Goal: Use online tool/utility: Utilize a website feature to perform a specific function

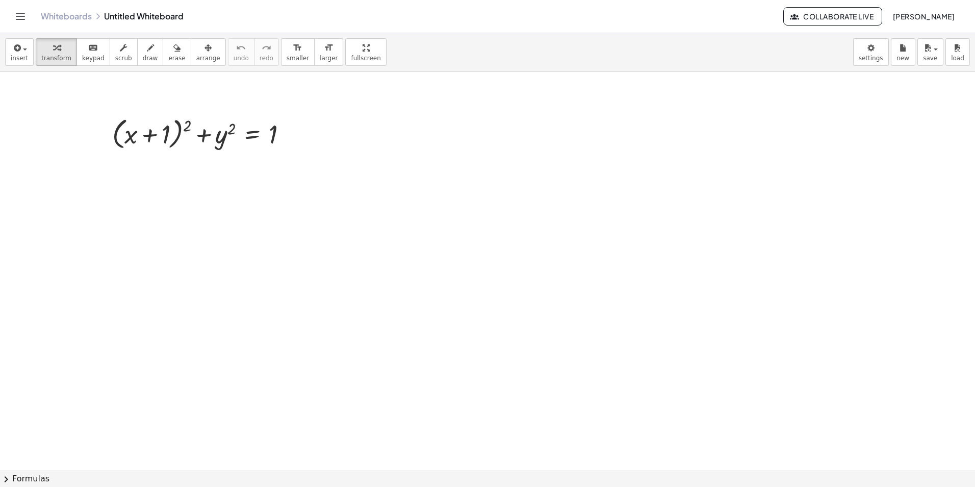
click at [448, 113] on div at bounding box center [487, 487] width 975 height 833
drag, startPoint x: 273, startPoint y: 135, endPoint x: 240, endPoint y: 144, distance: 35.0
click at [240, 144] on div at bounding box center [203, 133] width 193 height 39
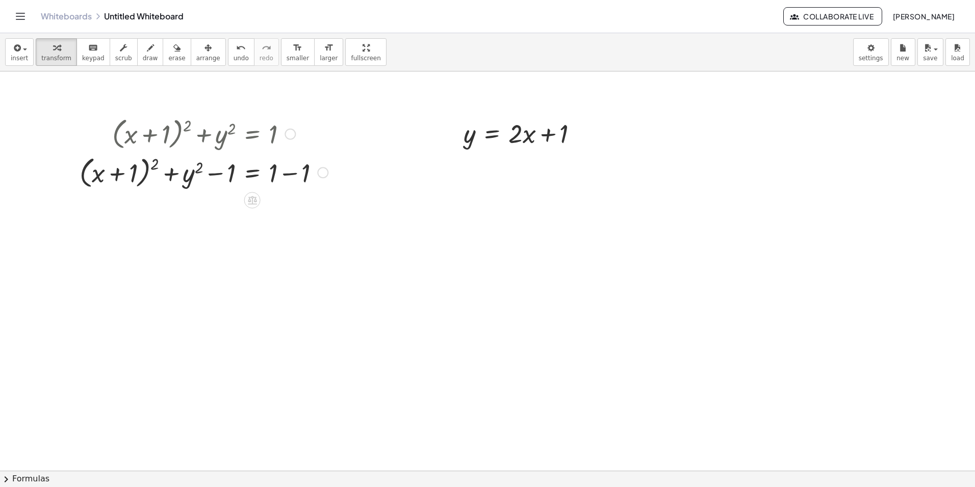
click at [292, 171] on div at bounding box center [203, 172] width 259 height 39
drag, startPoint x: 189, startPoint y: 215, endPoint x: 268, endPoint y: 212, distance: 79.6
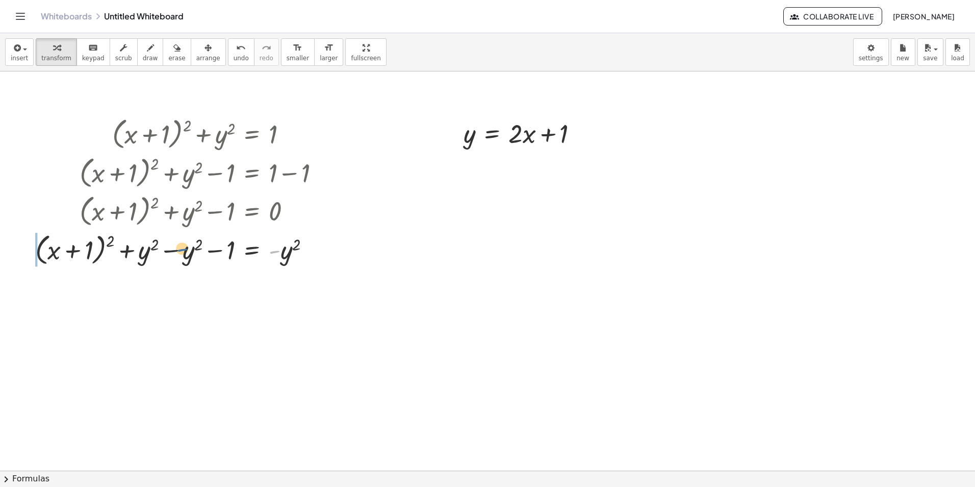
drag, startPoint x: 274, startPoint y: 254, endPoint x: 180, endPoint y: 252, distance: 93.9
click at [180, 252] on div at bounding box center [181, 249] width 303 height 39
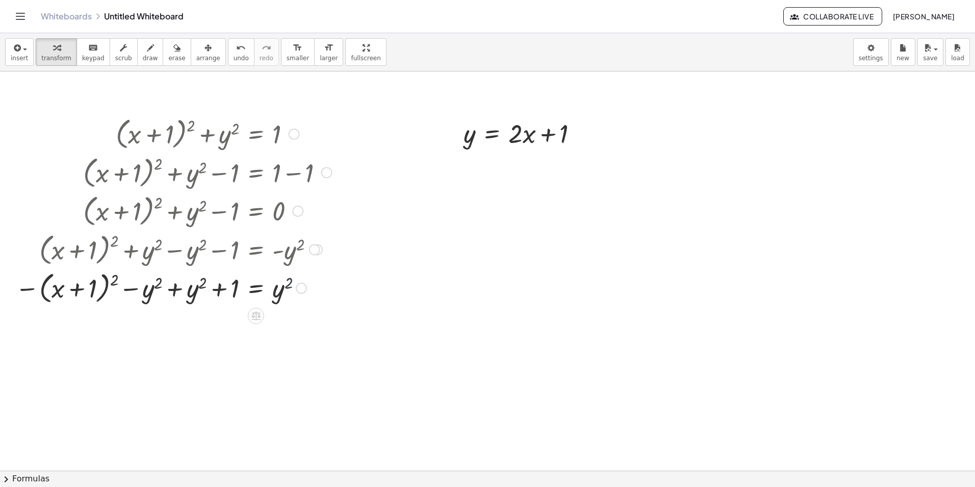
click at [286, 280] on div at bounding box center [173, 287] width 327 height 39
click at [116, 283] on div at bounding box center [173, 287] width 327 height 39
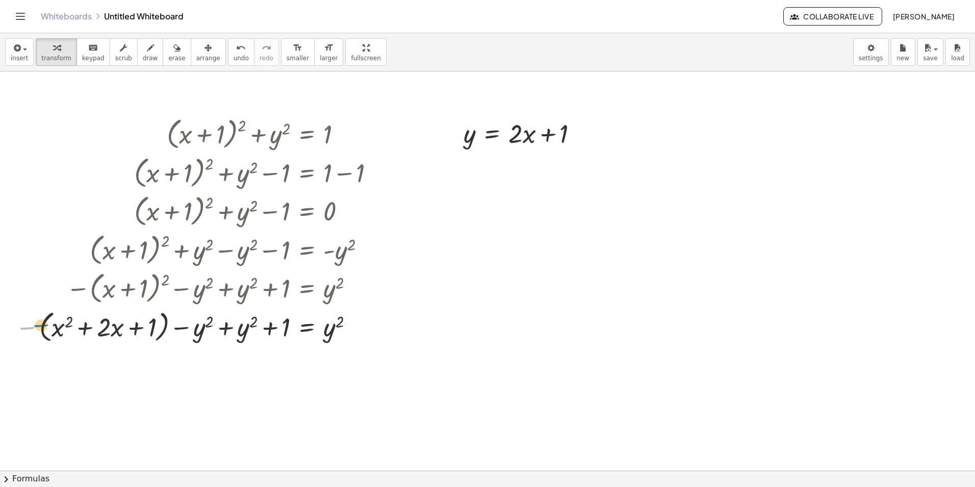
drag, startPoint x: 20, startPoint y: 331, endPoint x: 32, endPoint y: 328, distance: 12.0
click at [32, 328] on div at bounding box center [198, 326] width 377 height 39
click at [32, 328] on div at bounding box center [32, 228] width 15 height 234
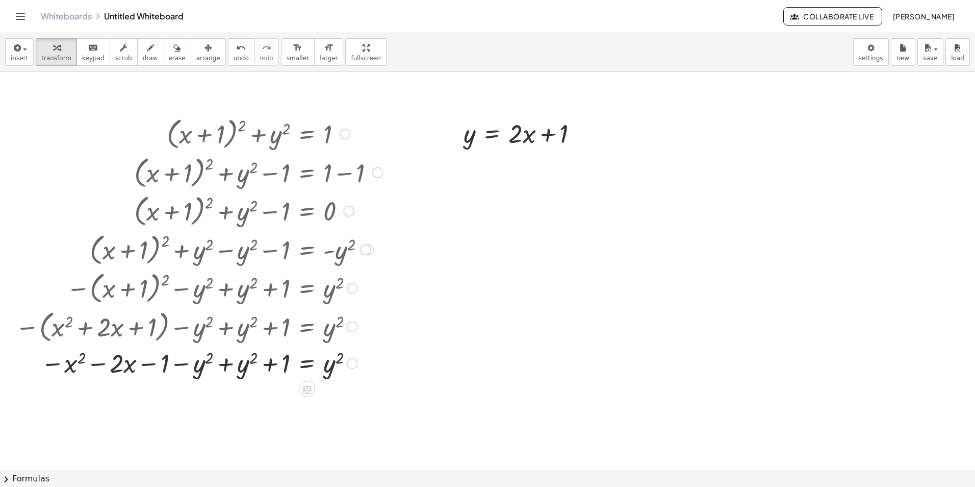
click at [221, 366] on div at bounding box center [198, 362] width 377 height 35
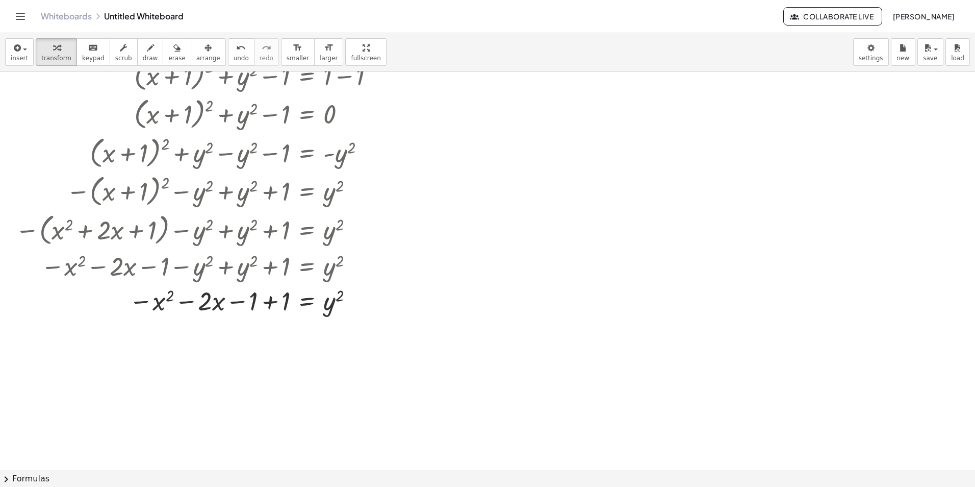
scroll to position [102, 0]
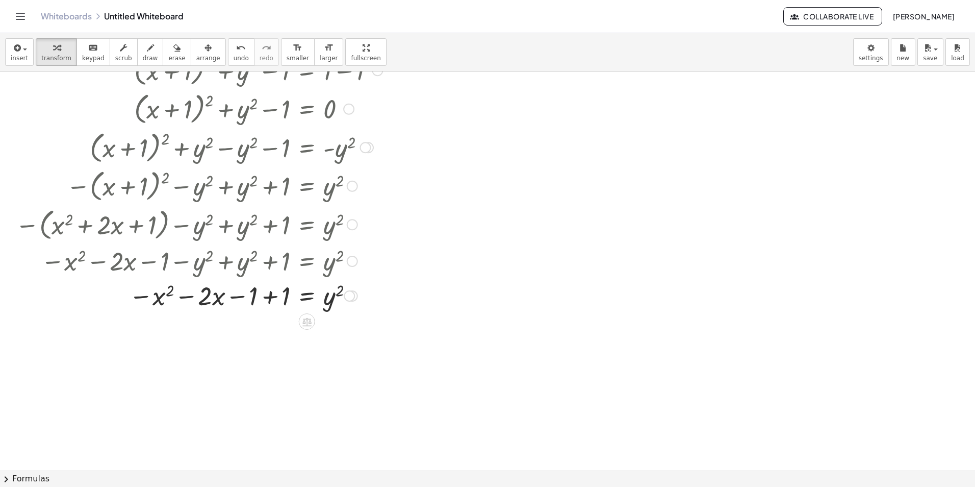
click at [270, 291] on div at bounding box center [198, 294] width 377 height 35
click at [260, 335] on div at bounding box center [198, 329] width 377 height 35
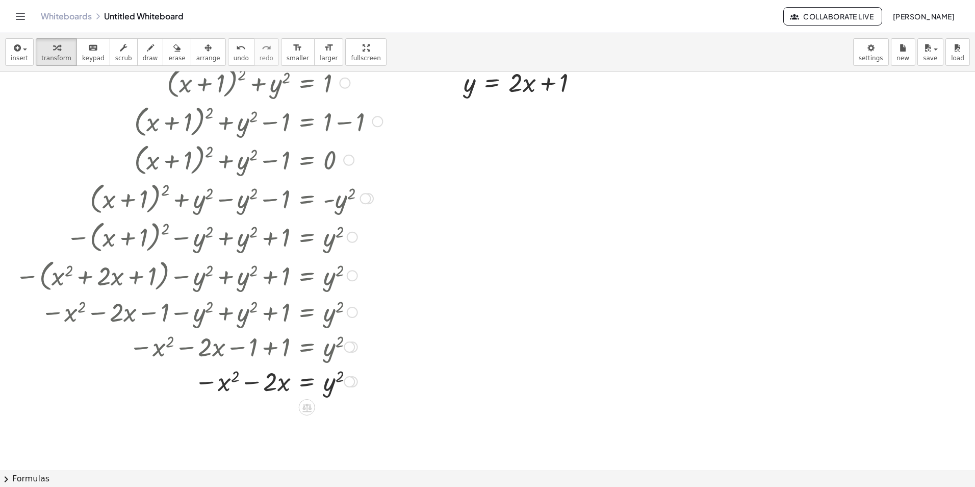
scroll to position [0, 0]
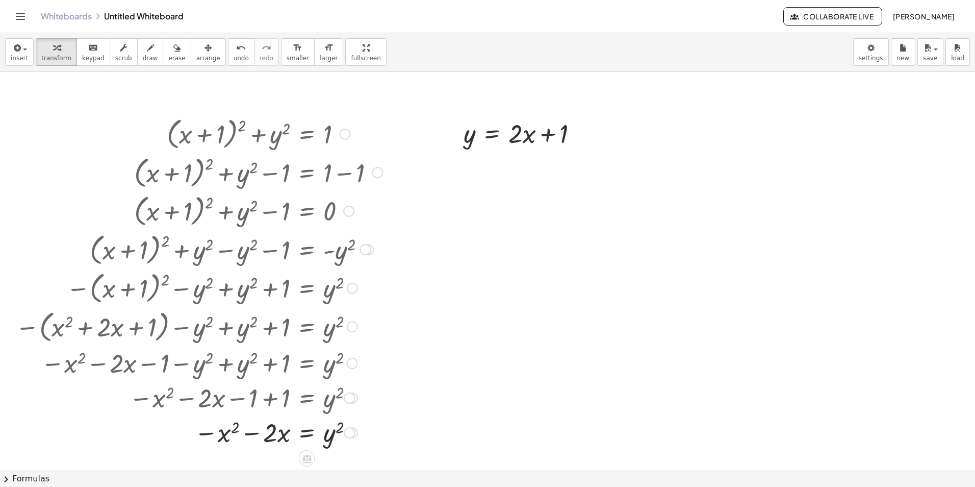
click at [253, 434] on div at bounding box center [198, 431] width 377 height 35
drag, startPoint x: 340, startPoint y: 428, endPoint x: 244, endPoint y: 427, distance: 96.4
click at [220, 445] on div at bounding box center [198, 431] width 377 height 38
click at [331, 438] on div at bounding box center [198, 431] width 377 height 38
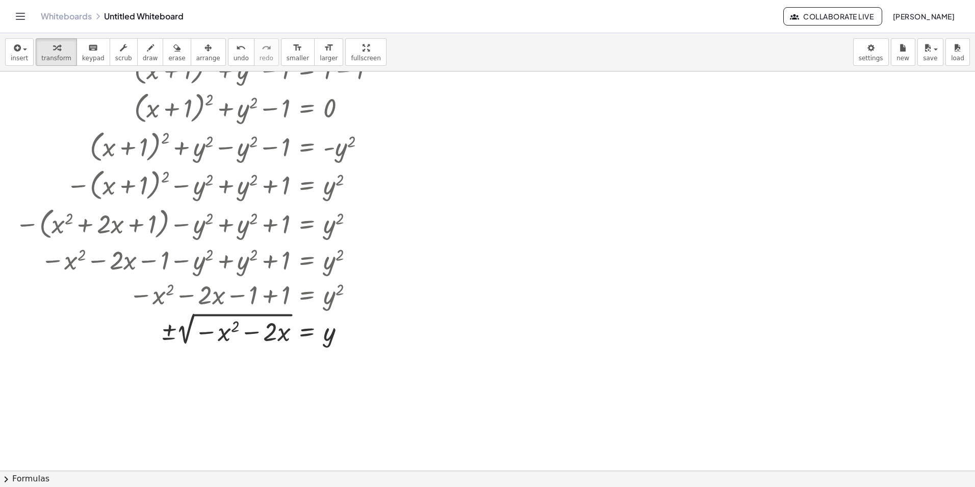
scroll to position [51, 0]
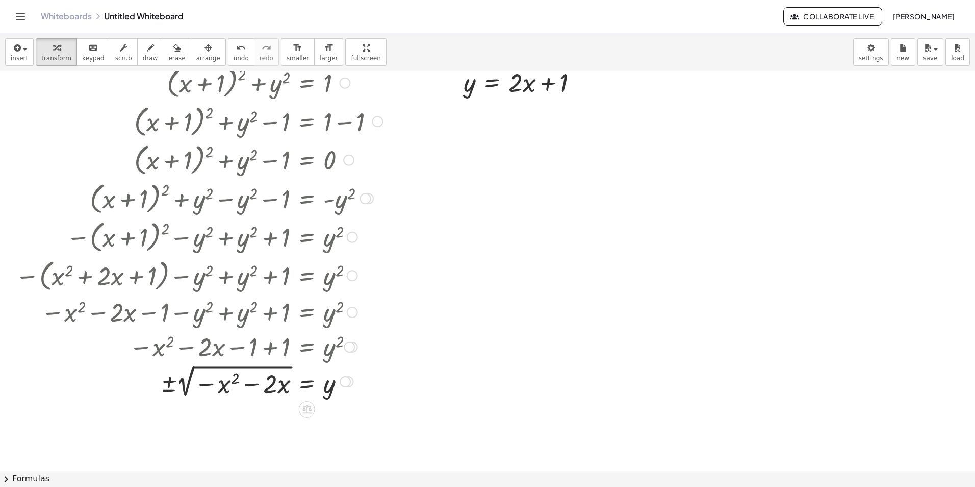
click at [344, 379] on div at bounding box center [345, 381] width 11 height 11
click at [463, 278] on div at bounding box center [487, 436] width 975 height 833
click at [345, 380] on div "Transform line Copy line as LaTeX Copy derivation as LaTeX Expand new lines: On" at bounding box center [345, 381] width 11 height 11
click at [392, 378] on li "Copy line as LaTeX" at bounding box center [407, 373] width 87 height 15
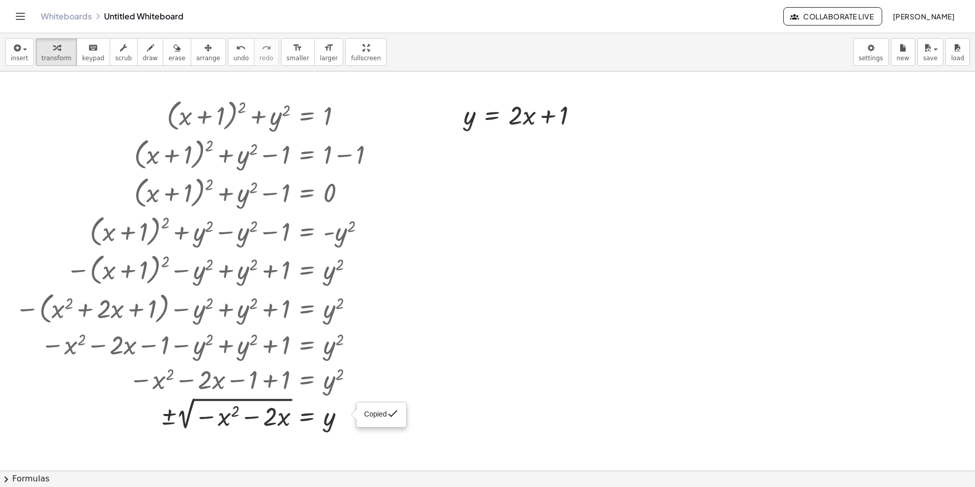
scroll to position [0, 0]
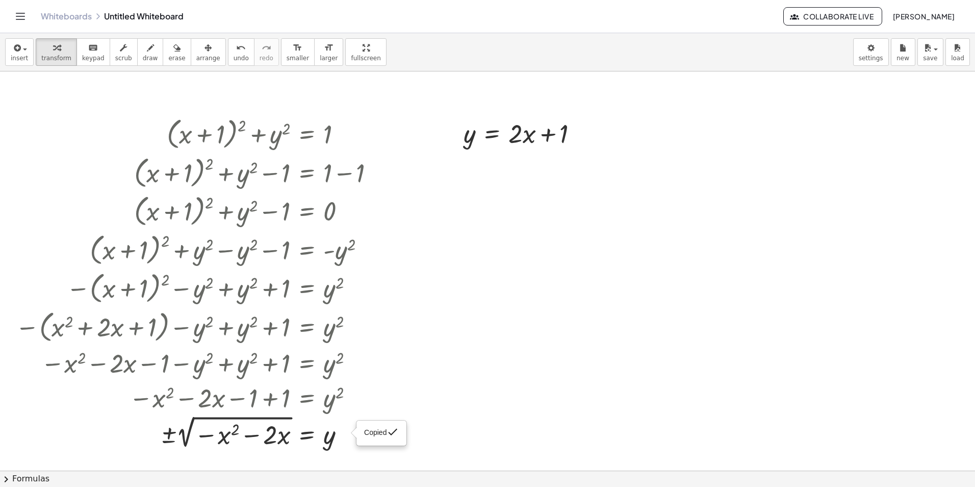
click at [608, 208] on div at bounding box center [487, 487] width 975 height 833
click at [532, 225] on div at bounding box center [487, 487] width 975 height 833
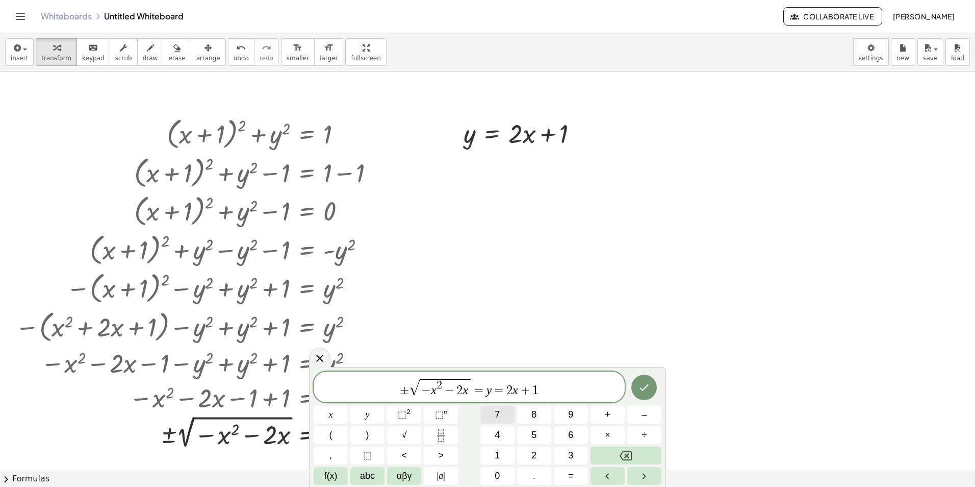
click at [524, 402] on div "± √ − x 2 − 2 x = y = 2 x + 1 ​ x y ⬚ 2 ⬚ n 7 8 9 + – ( ) √ 4 5 6 × ÷ , ⬚ < > 1…" at bounding box center [488, 427] width 348 height 113
click at [498, 394] on span "=" at bounding box center [499, 390] width 15 height 12
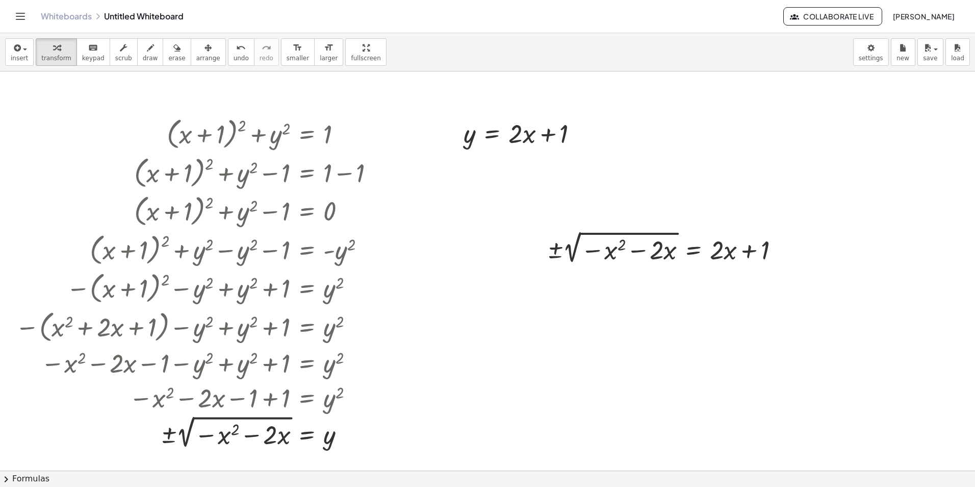
click at [467, 351] on div at bounding box center [487, 487] width 975 height 833
click at [541, 370] on div at bounding box center [541, 371] width 11 height 11
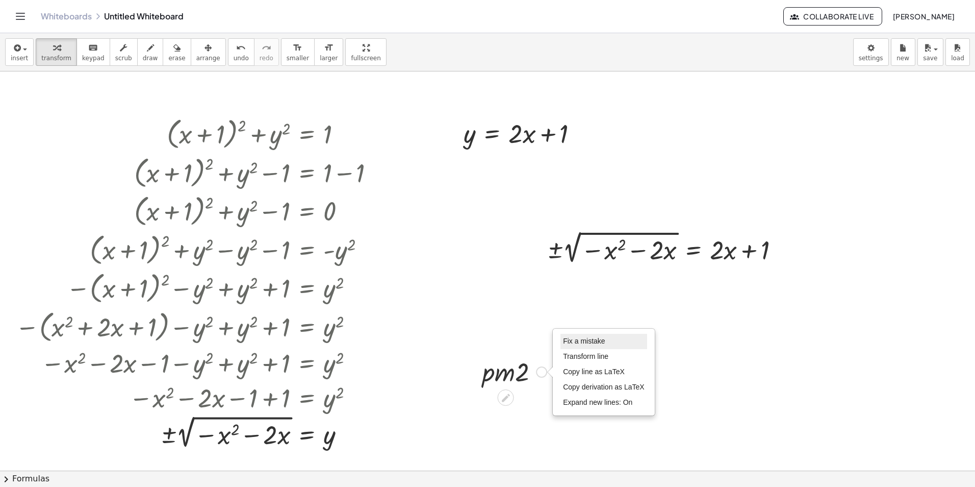
click at [575, 336] on li "Fix a mistake" at bounding box center [604, 341] width 87 height 15
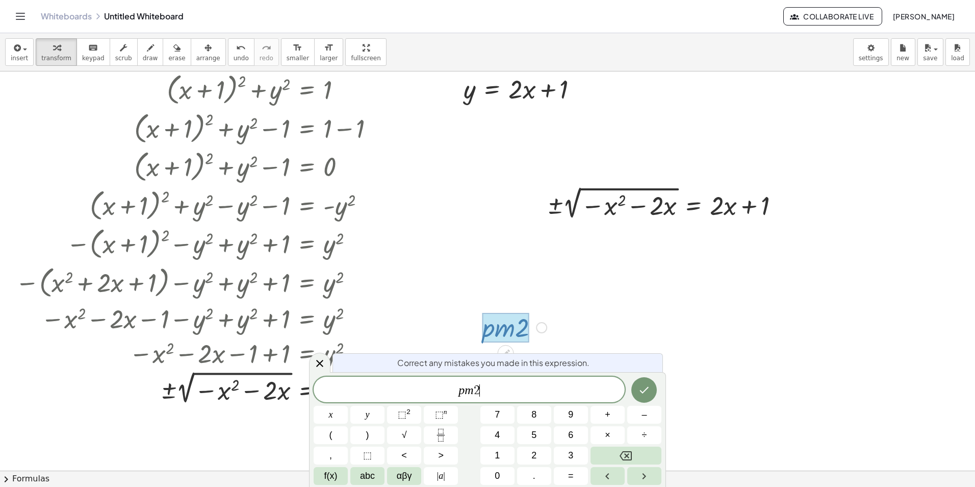
scroll to position [44, 0]
drag, startPoint x: 524, startPoint y: 394, endPoint x: 350, endPoint y: 397, distance: 174.0
click at [350, 398] on div "*** p m 2 ​" at bounding box center [469, 389] width 311 height 26
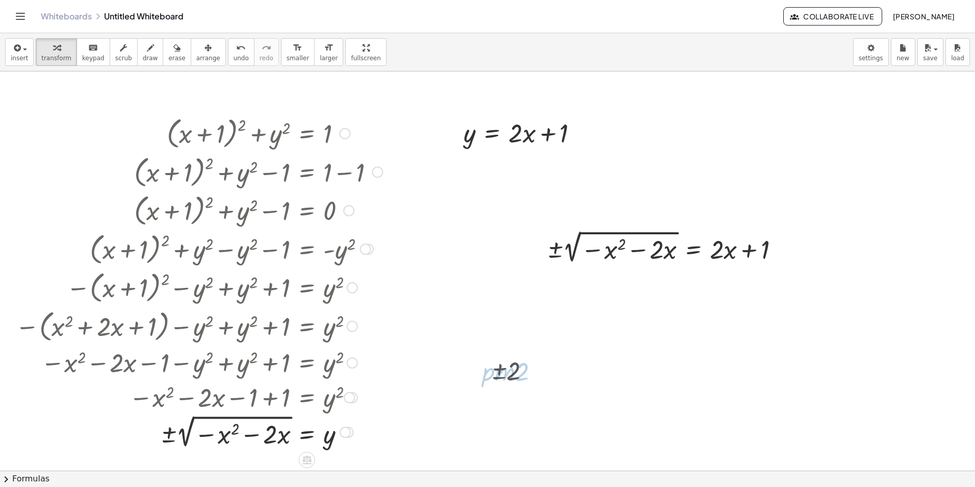
scroll to position [0, 0]
click at [535, 372] on div "Fix a mistake Transform line Copy line as LaTeX Copy derivation as LaTeX Expand…" at bounding box center [532, 371] width 11 height 11
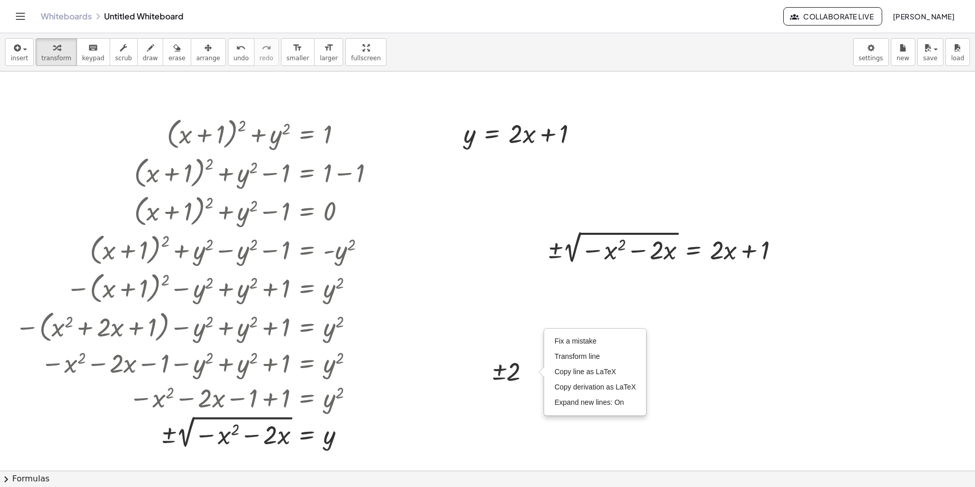
click at [525, 413] on div at bounding box center [487, 487] width 975 height 833
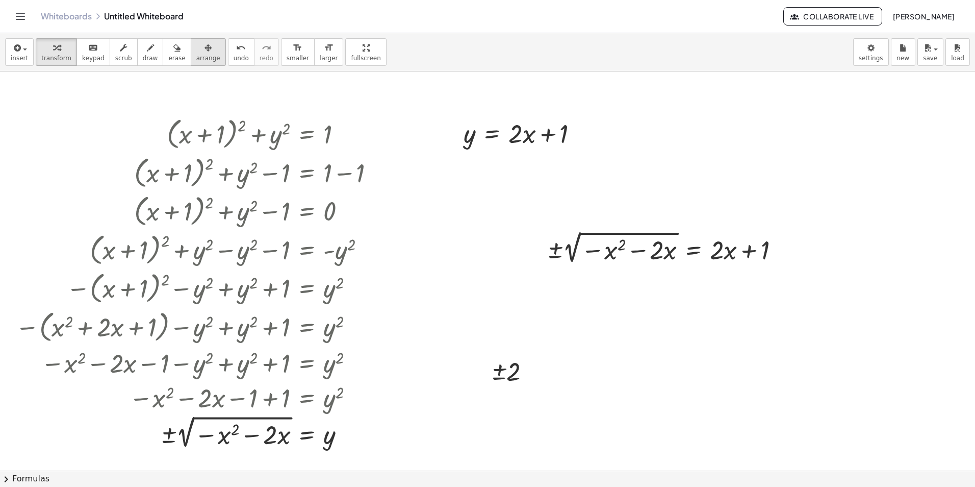
click at [205, 49] on icon "button" at bounding box center [208, 48] width 7 height 12
click at [69, 47] on button "transform" at bounding box center [56, 52] width 41 height 28
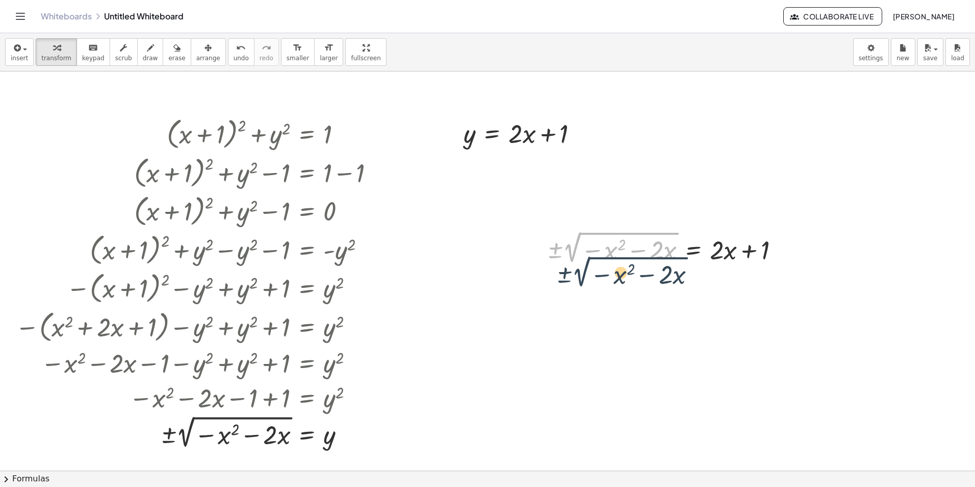
drag, startPoint x: 565, startPoint y: 243, endPoint x: 567, endPoint y: 249, distance: 6.5
click at [567, 249] on div at bounding box center [667, 247] width 250 height 38
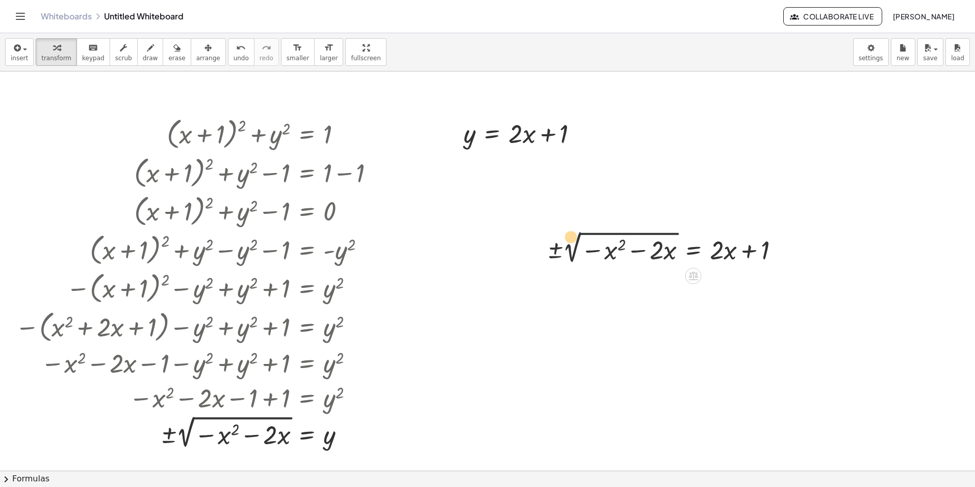
click at [562, 230] on div at bounding box center [667, 247] width 250 height 38
click at [571, 237] on div at bounding box center [667, 247] width 250 height 38
click at [559, 245] on div at bounding box center [667, 247] width 250 height 38
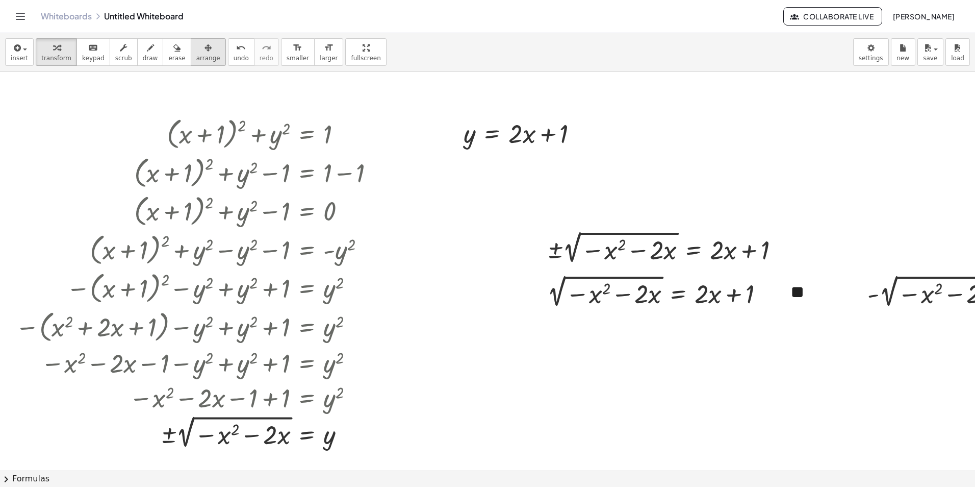
click at [198, 48] on div "button" at bounding box center [208, 47] width 24 height 12
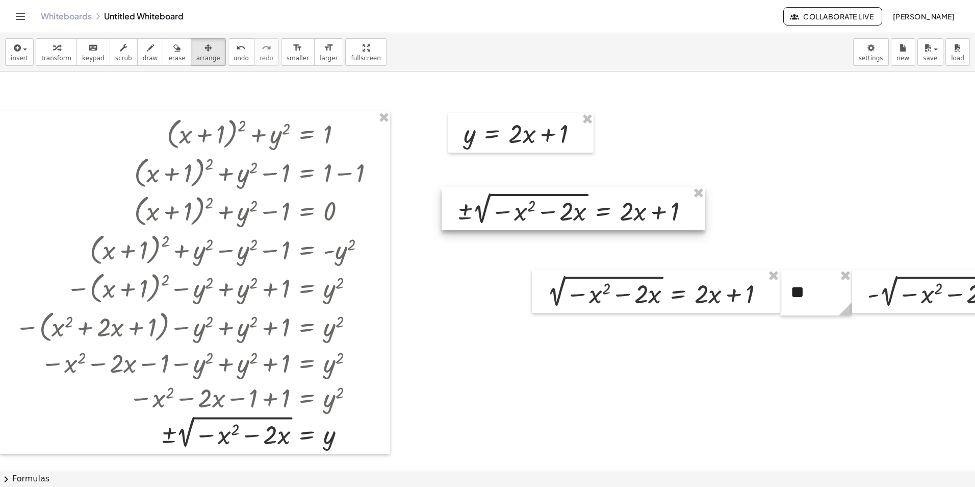
drag, startPoint x: 611, startPoint y: 248, endPoint x: 523, endPoint y: 211, distance: 95.5
click at [523, 211] on div at bounding box center [573, 208] width 263 height 43
drag, startPoint x: 595, startPoint y: 266, endPoint x: 590, endPoint y: 267, distance: 5.2
click at [590, 267] on div at bounding box center [487, 487] width 975 height 833
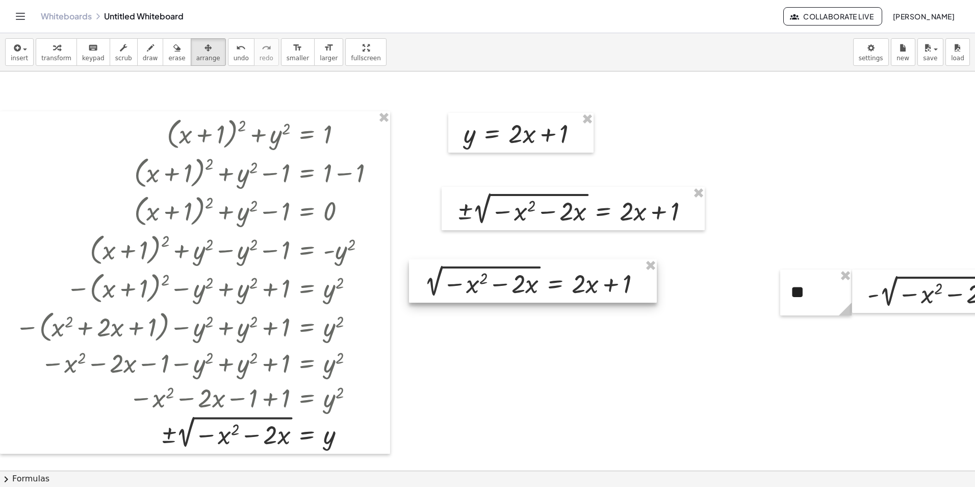
drag, startPoint x: 595, startPoint y: 281, endPoint x: 470, endPoint y: 263, distance: 126.3
click at [470, 263] on div at bounding box center [533, 280] width 248 height 43
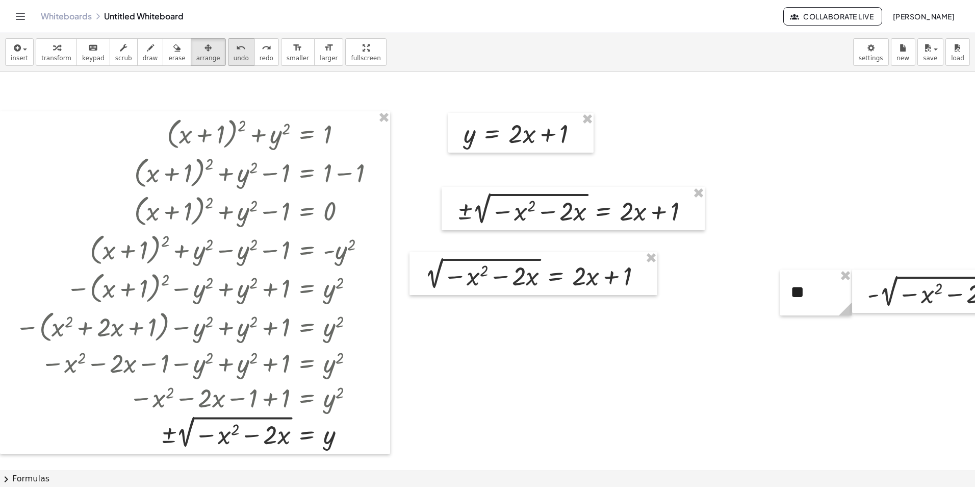
click at [230, 50] on button "undo undo" at bounding box center [241, 52] width 27 height 28
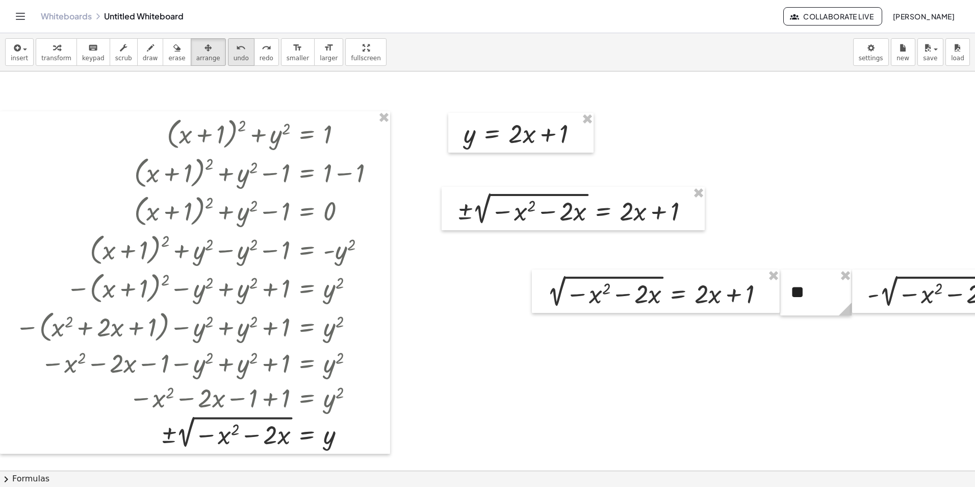
click at [230, 50] on button "undo undo" at bounding box center [241, 52] width 27 height 28
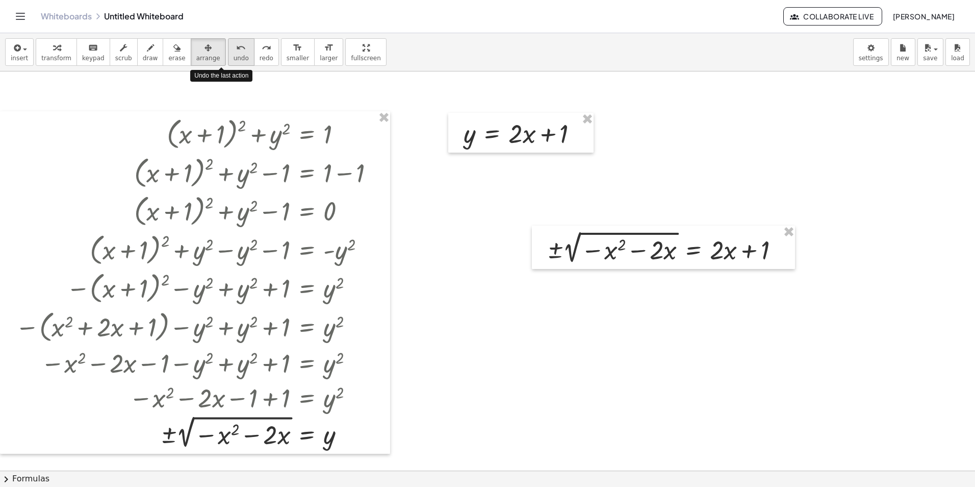
click at [230, 50] on button "undo undo" at bounding box center [241, 52] width 27 height 28
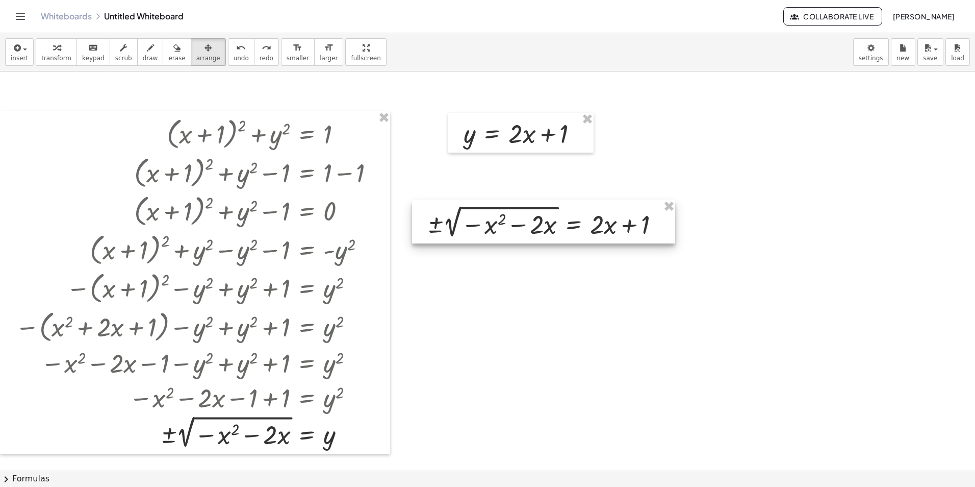
drag, startPoint x: 541, startPoint y: 231, endPoint x: 421, endPoint y: 205, distance: 122.6
click at [421, 205] on div at bounding box center [543, 221] width 263 height 43
click at [201, 65] on button "arrange" at bounding box center [208, 52] width 35 height 28
click at [60, 52] on div "button" at bounding box center [56, 47] width 30 height 12
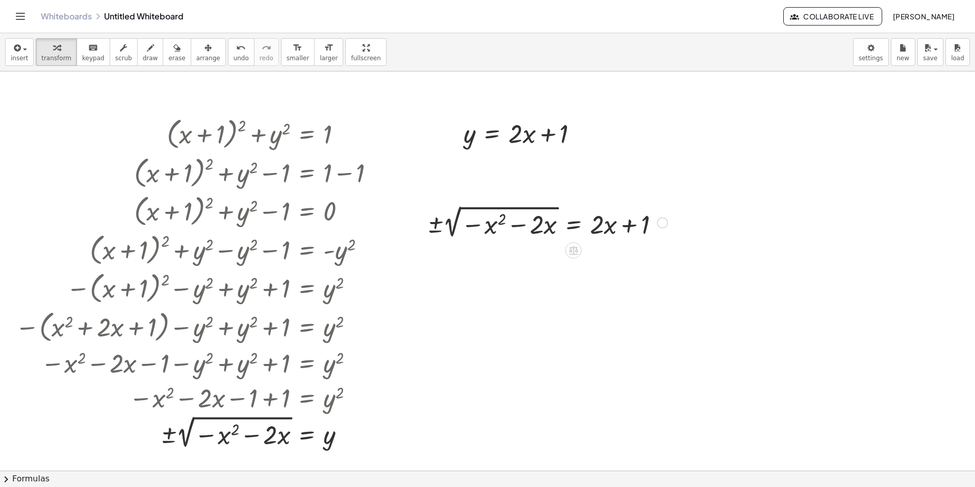
click at [437, 217] on div at bounding box center [547, 222] width 250 height 38
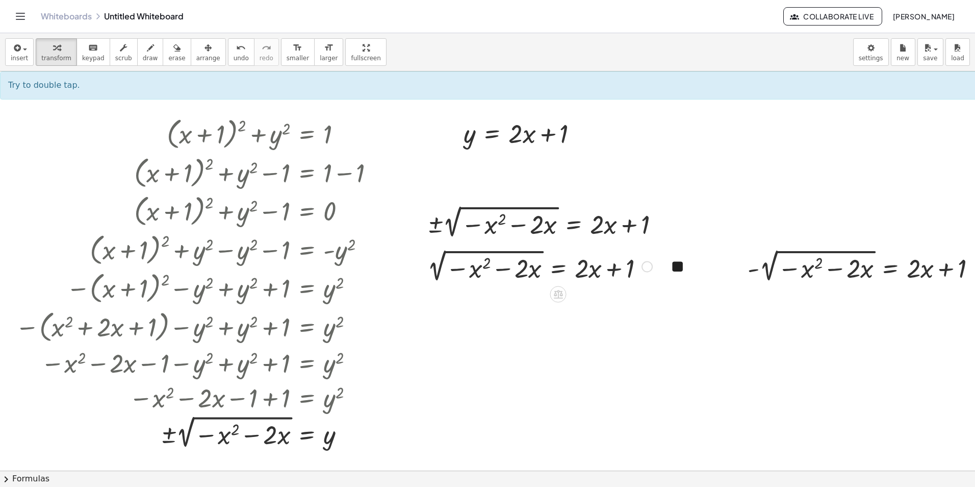
click at [462, 263] on div at bounding box center [539, 265] width 235 height 38
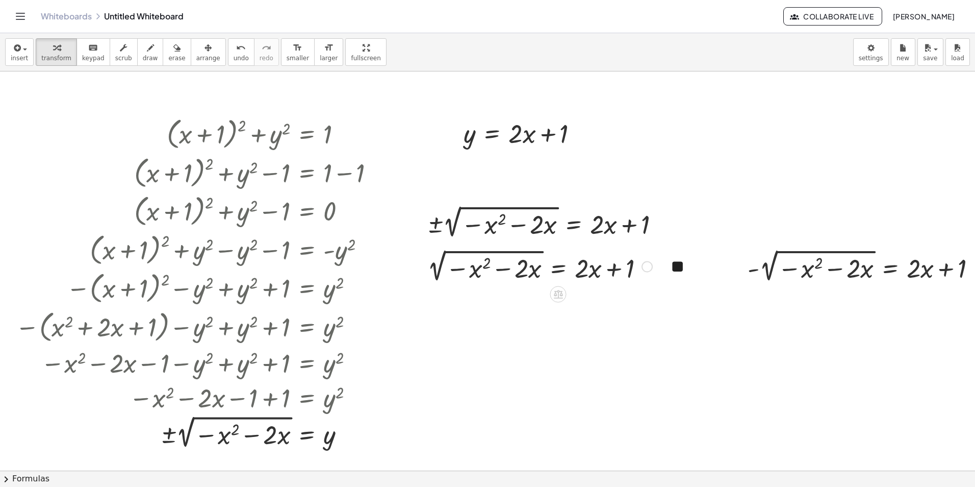
click at [439, 257] on div at bounding box center [539, 265] width 235 height 38
drag, startPoint x: 435, startPoint y: 254, endPoint x: 606, endPoint y: 271, distance: 172.3
click at [581, 263] on div at bounding box center [563, 265] width 246 height 39
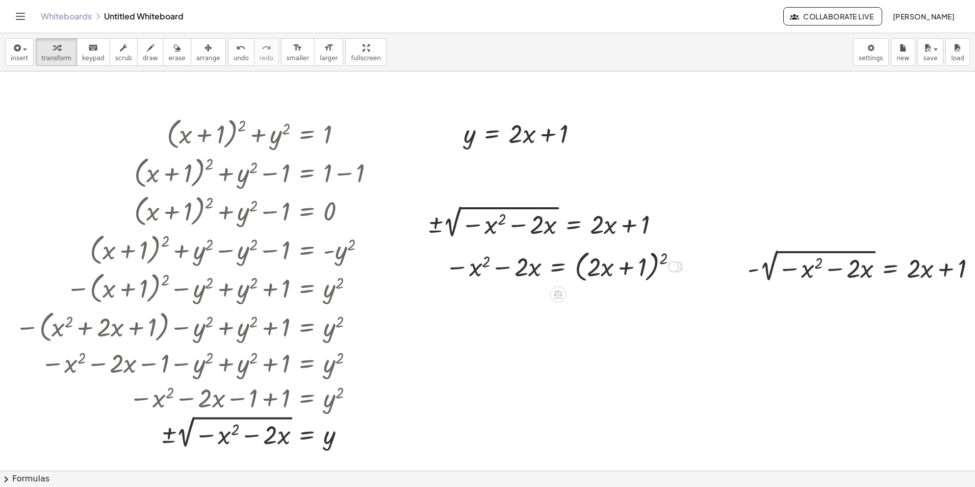
click at [661, 263] on div at bounding box center [563, 265] width 246 height 39
click at [661, 263] on div at bounding box center [586, 265] width 292 height 35
click at [196, 47] on div "button" at bounding box center [208, 47] width 24 height 12
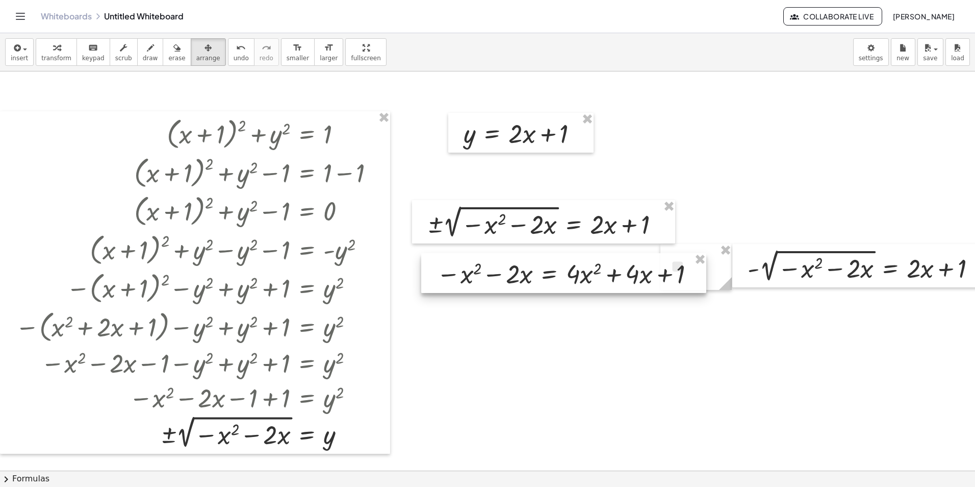
drag, startPoint x: 585, startPoint y: 267, endPoint x: 579, endPoint y: 297, distance: 30.7
click at [572, 293] on div at bounding box center [563, 273] width 285 height 40
drag, startPoint x: 649, startPoint y: 316, endPoint x: 654, endPoint y: 281, distance: 35.5
click at [654, 281] on div at bounding box center [555, 272] width 285 height 40
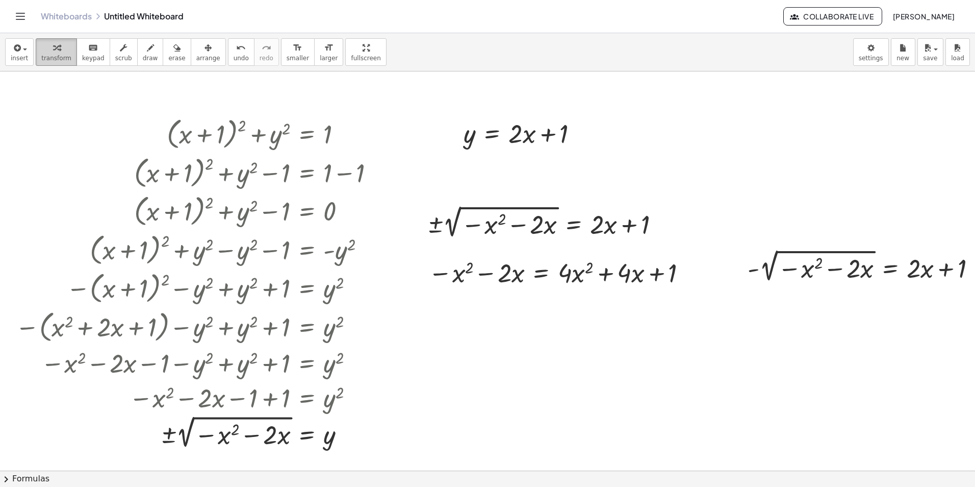
click at [53, 54] on icon "button" at bounding box center [56, 48] width 7 height 12
drag, startPoint x: 486, startPoint y: 269, endPoint x: 617, endPoint y: 272, distance: 131.1
click at [617, 272] on div at bounding box center [559, 272] width 272 height 35
click at [660, 282] on div at bounding box center [560, 272] width 374 height 35
click at [486, 276] on div at bounding box center [534, 272] width 323 height 35
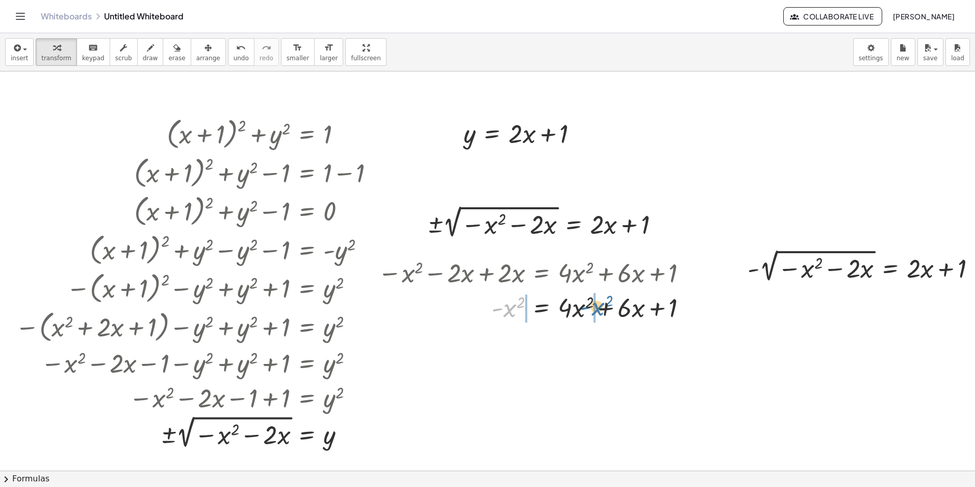
drag, startPoint x: 509, startPoint y: 310, endPoint x: 597, endPoint y: 308, distance: 88.8
click at [597, 308] on div at bounding box center [536, 306] width 327 height 35
click at [613, 313] on div at bounding box center [557, 306] width 369 height 35
click at [496, 309] on div at bounding box center [534, 306] width 323 height 35
click at [759, 270] on div at bounding box center [866, 265] width 247 height 38
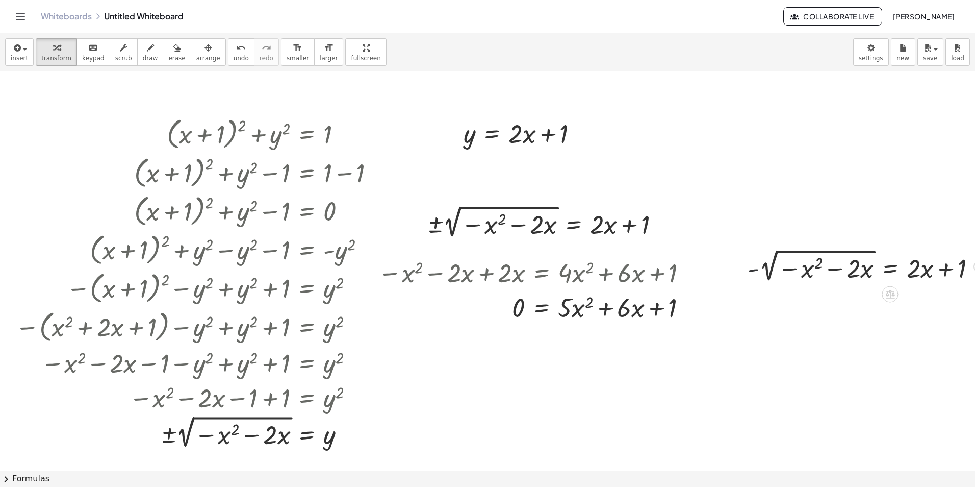
click at [779, 269] on div at bounding box center [866, 265] width 247 height 38
click at [825, 276] on div at bounding box center [866, 265] width 247 height 38
drag, startPoint x: 840, startPoint y: 255, endPoint x: 817, endPoint y: 255, distance: 22.4
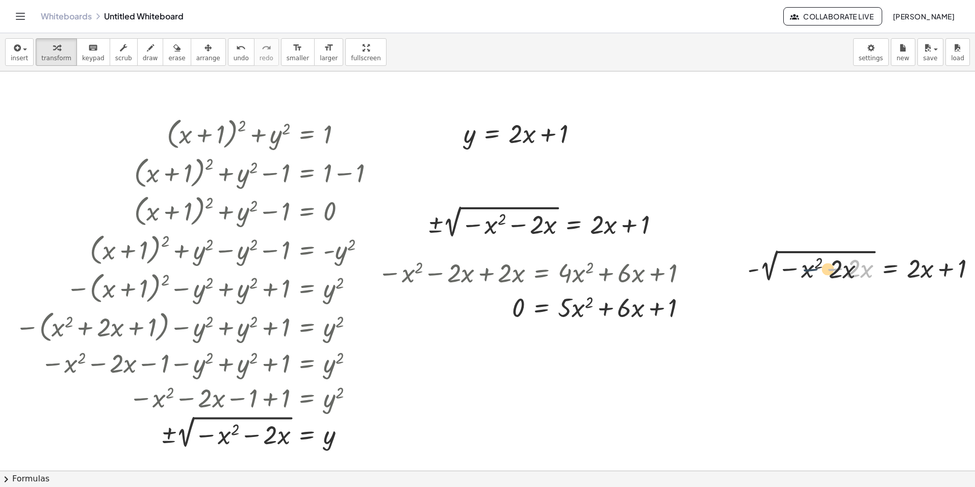
click at [817, 255] on div at bounding box center [866, 265] width 247 height 38
drag, startPoint x: 751, startPoint y: 270, endPoint x: 910, endPoint y: 267, distance: 159.2
click at [910, 267] on div at bounding box center [866, 265] width 247 height 38
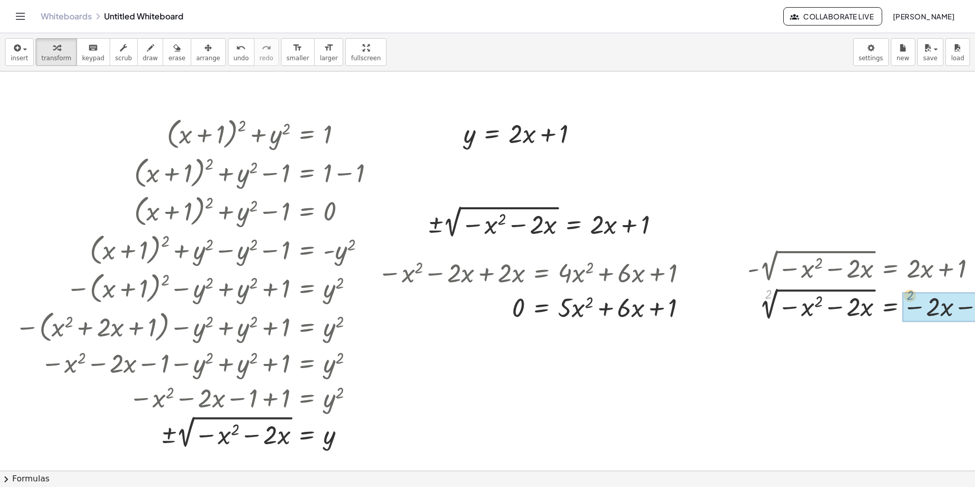
drag, startPoint x: 765, startPoint y: 294, endPoint x: 916, endPoint y: 296, distance: 150.5
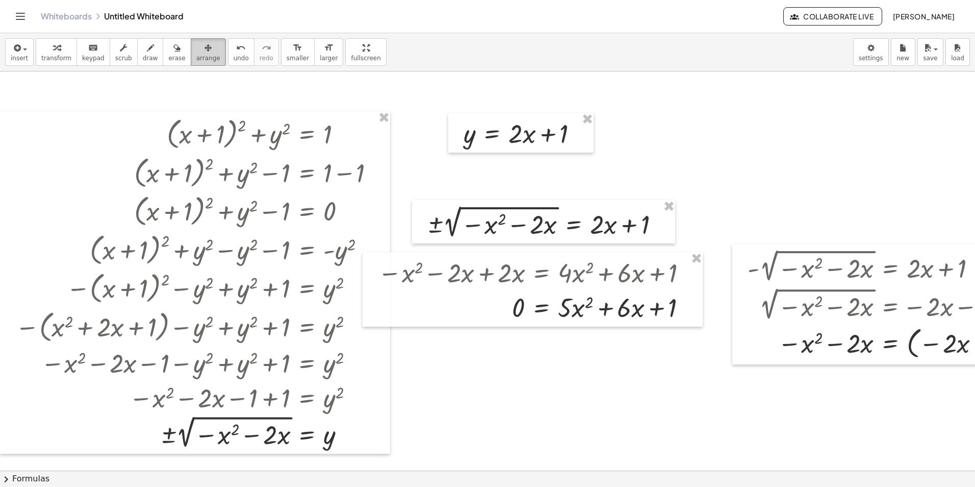
click at [201, 49] on div "button" at bounding box center [208, 47] width 24 height 12
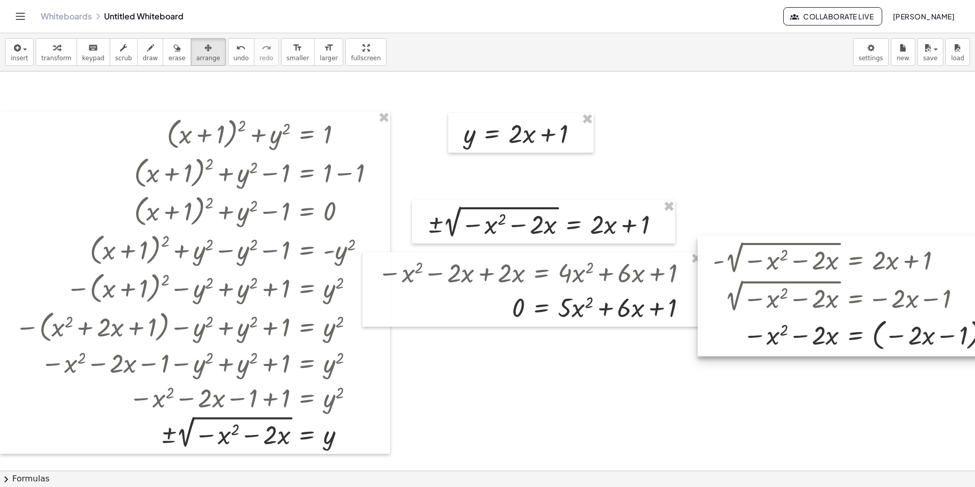
click at [858, 262] on div at bounding box center [854, 296] width 313 height 120
click at [58, 53] on div "button" at bounding box center [56, 47] width 30 height 12
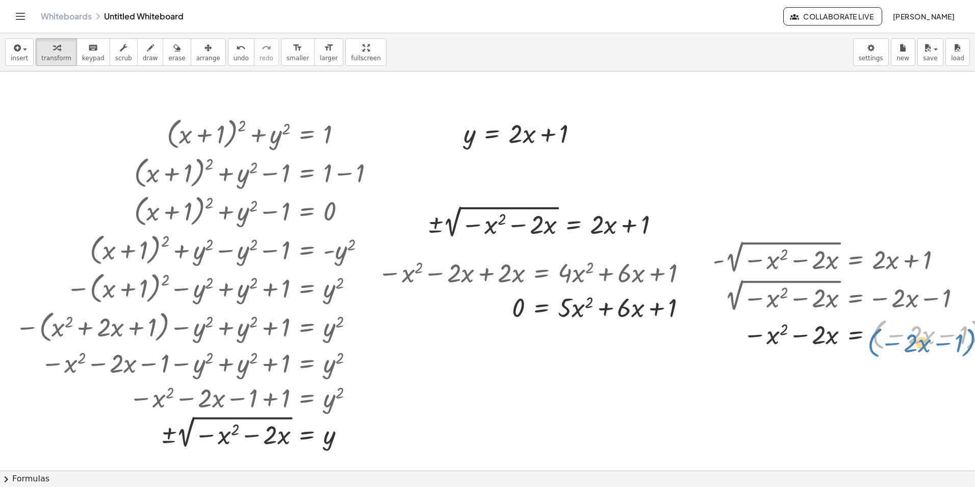
drag, startPoint x: 877, startPoint y: 330, endPoint x: 880, endPoint y: 338, distance: 8.2
click at [880, 338] on div at bounding box center [858, 333] width 300 height 39
click at [873, 338] on div at bounding box center [858, 333] width 300 height 39
click at [892, 339] on div at bounding box center [858, 333] width 300 height 39
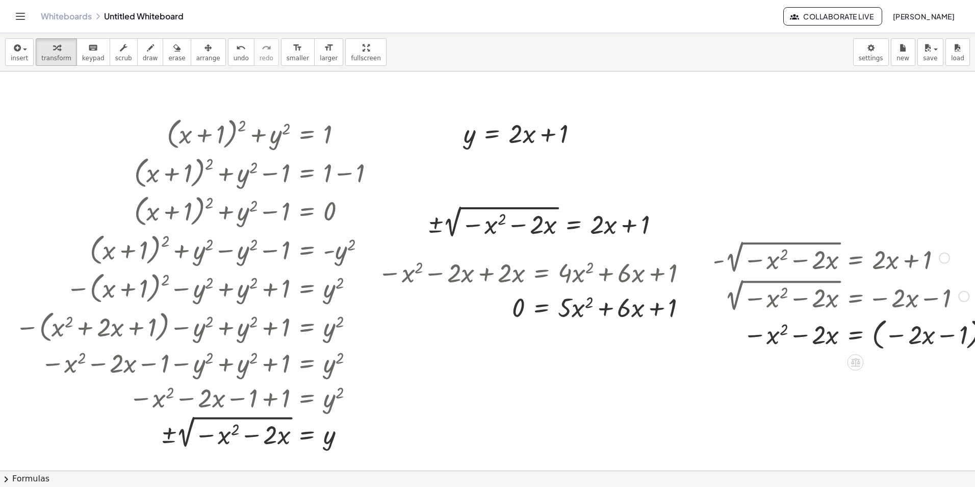
click at [881, 336] on div at bounding box center [858, 333] width 300 height 39
click at [879, 326] on div at bounding box center [858, 333] width 300 height 39
drag, startPoint x: 946, startPoint y: 330, endPoint x: 910, endPoint y: 332, distance: 36.2
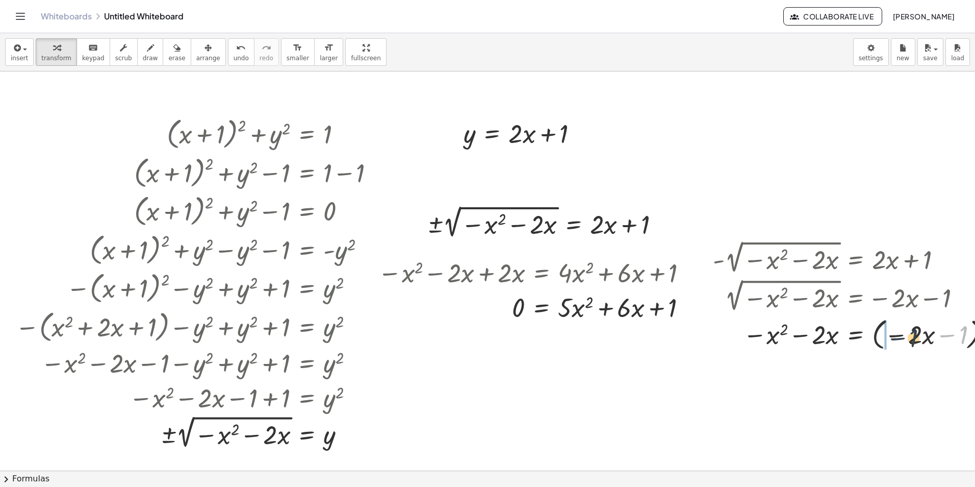
click at [900, 333] on div at bounding box center [858, 333] width 300 height 39
click at [228, 50] on button "undo undo" at bounding box center [241, 52] width 27 height 28
click at [196, 42] on div "button" at bounding box center [208, 47] width 24 height 12
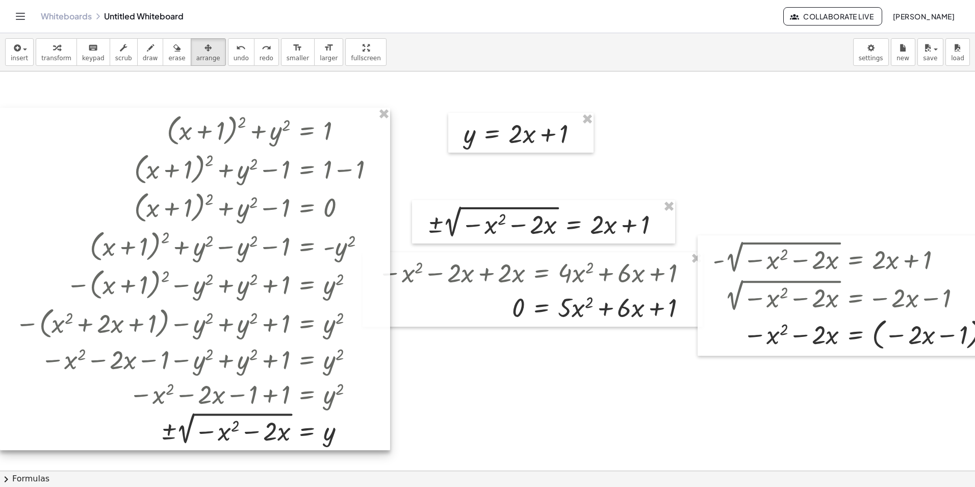
drag, startPoint x: 309, startPoint y: 190, endPoint x: 283, endPoint y: 186, distance: 26.8
click at [283, 186] on div at bounding box center [195, 279] width 390 height 342
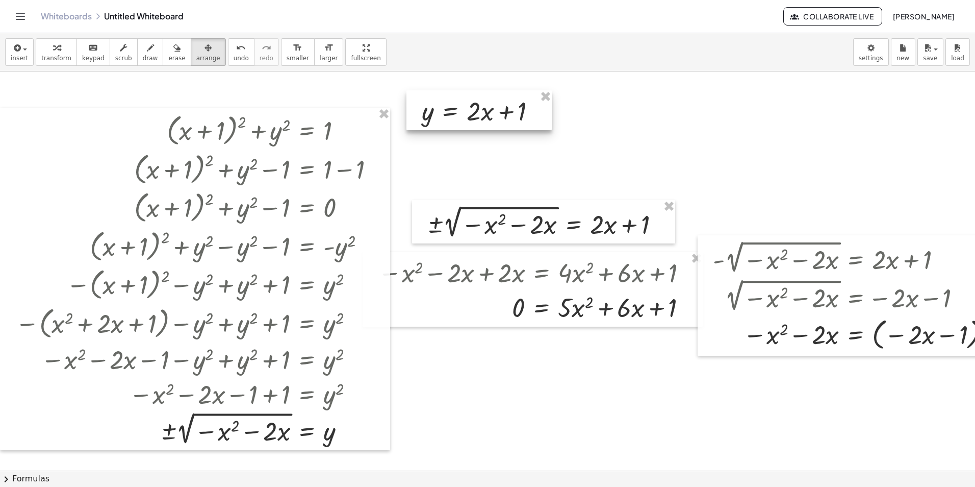
drag, startPoint x: 488, startPoint y: 139, endPoint x: 446, endPoint y: 117, distance: 47.2
click at [446, 117] on div at bounding box center [479, 110] width 145 height 40
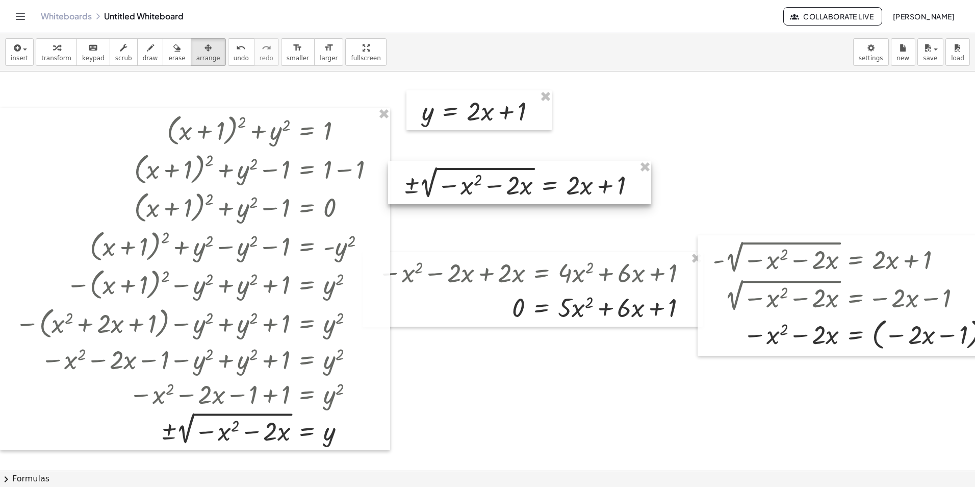
drag, startPoint x: 496, startPoint y: 211, endPoint x: 471, endPoint y: 171, distance: 47.2
click at [471, 171] on div at bounding box center [519, 182] width 263 height 43
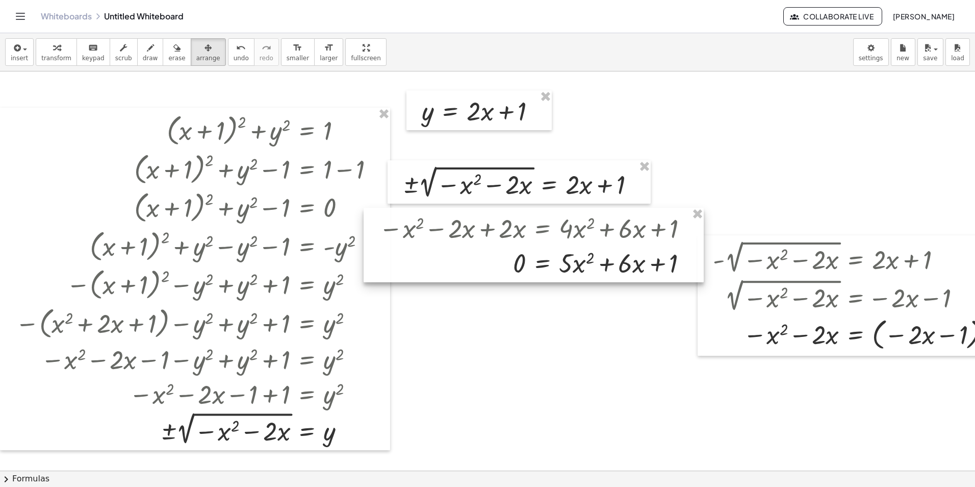
drag, startPoint x: 483, startPoint y: 271, endPoint x: 483, endPoint y: 227, distance: 44.4
click at [483, 227] on div at bounding box center [534, 245] width 340 height 74
click at [678, 322] on div at bounding box center [524, 487] width 1048 height 833
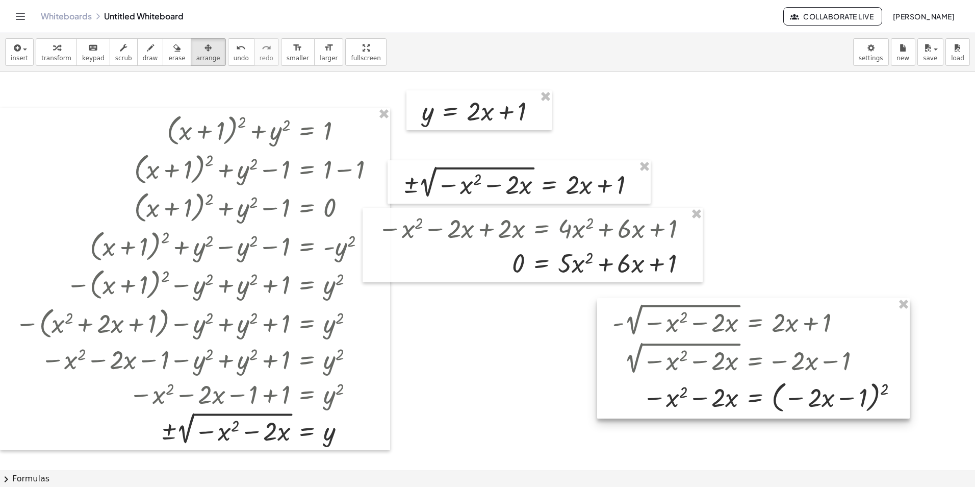
drag, startPoint x: 732, startPoint y: 330, endPoint x: 631, endPoint y: 390, distance: 117.8
click at [631, 390] on div at bounding box center [753, 358] width 313 height 120
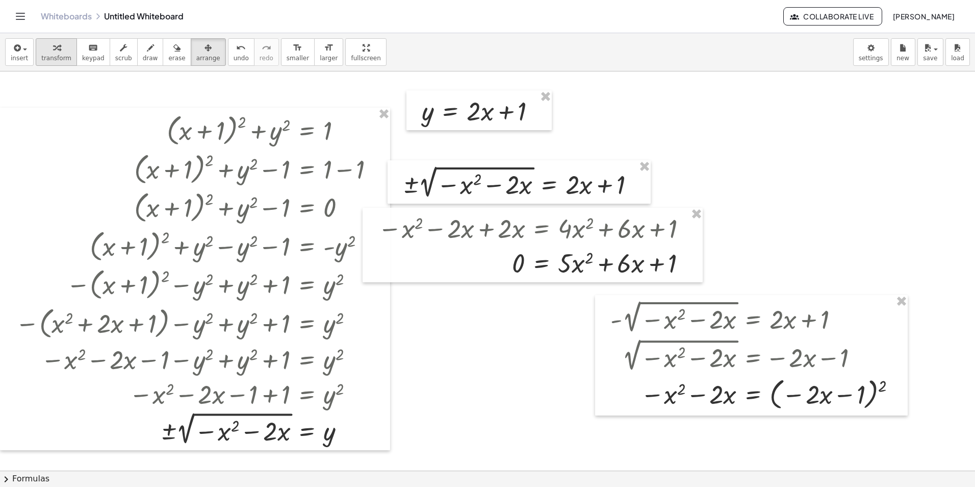
click at [41, 56] on span "transform" at bounding box center [56, 58] width 30 height 7
click at [694, 321] on div at bounding box center [755, 316] width 300 height 38
click at [739, 323] on div at bounding box center [755, 316] width 300 height 38
click at [783, 404] on div at bounding box center [755, 393] width 300 height 39
click at [722, 393] on div at bounding box center [755, 393] width 300 height 39
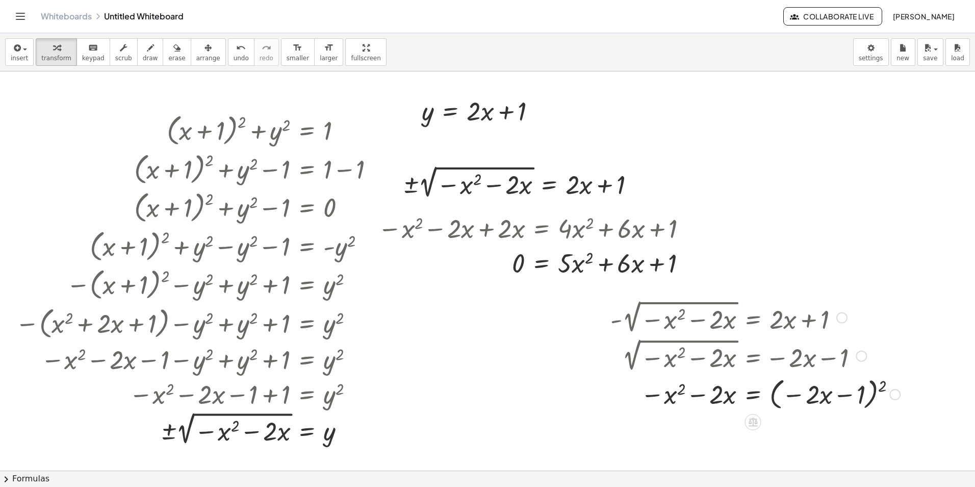
click at [722, 393] on div at bounding box center [755, 393] width 300 height 39
click at [769, 395] on div at bounding box center [755, 393] width 300 height 39
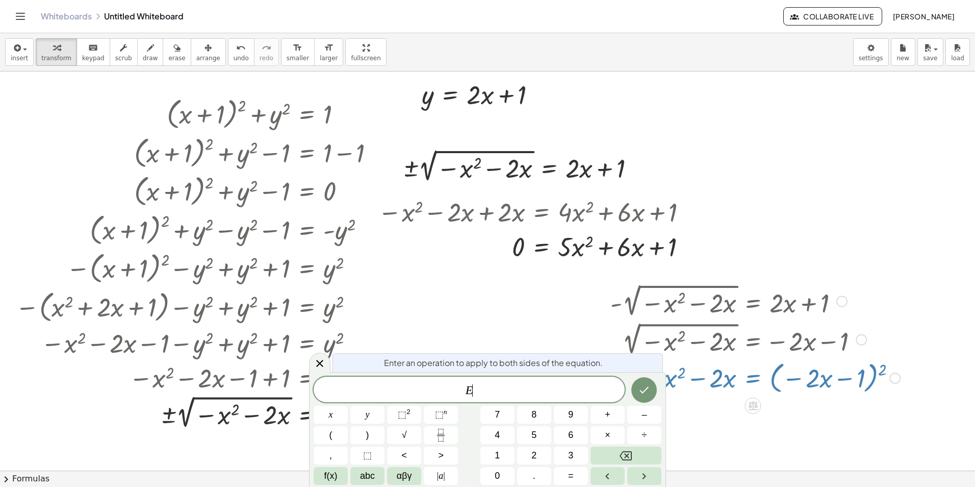
click at [772, 395] on div at bounding box center [755, 377] width 300 height 39
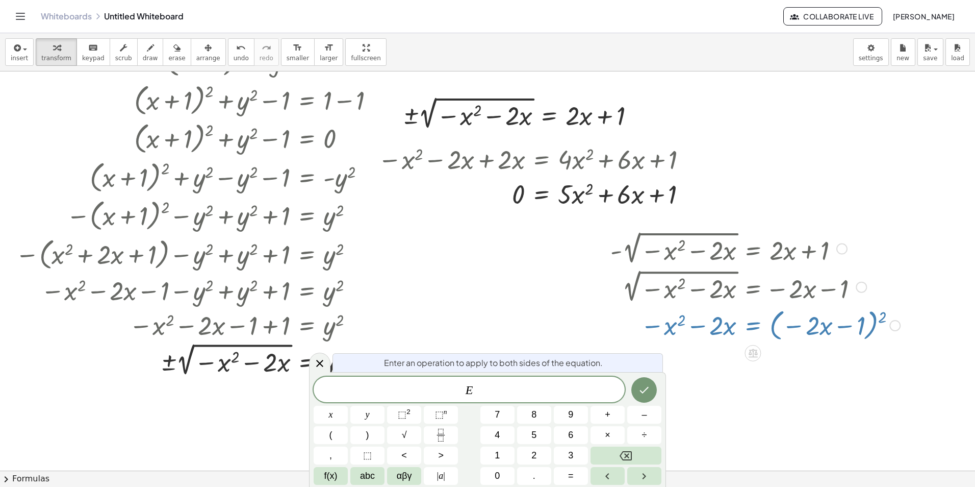
click at [795, 383] on div at bounding box center [524, 419] width 1048 height 833
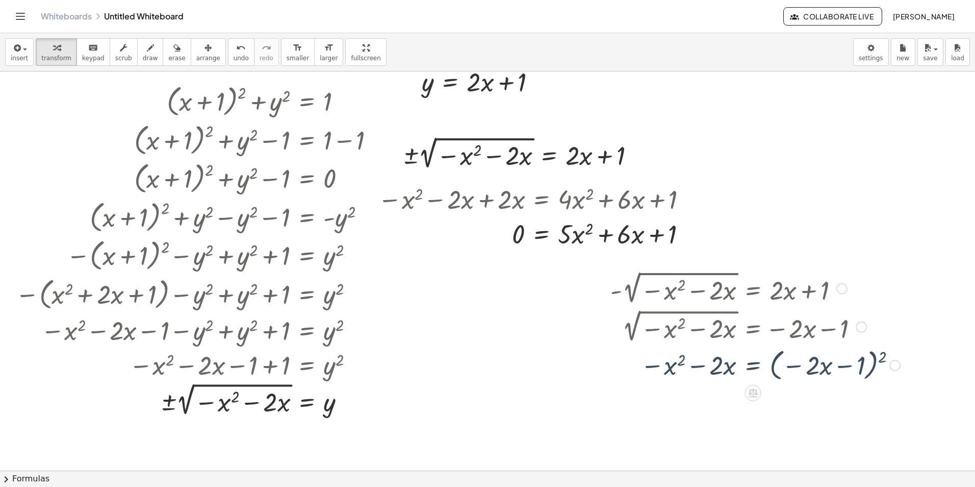
scroll to position [6, 0]
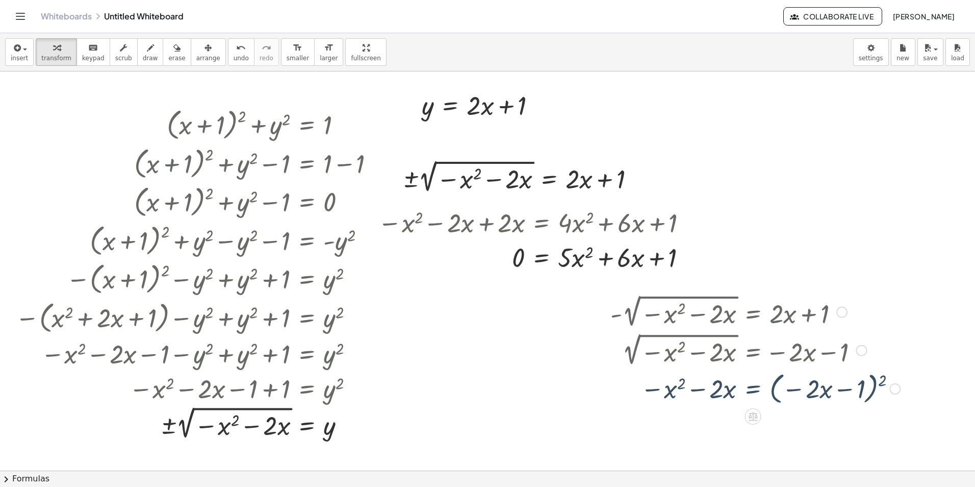
click at [889, 359] on div at bounding box center [755, 349] width 300 height 38
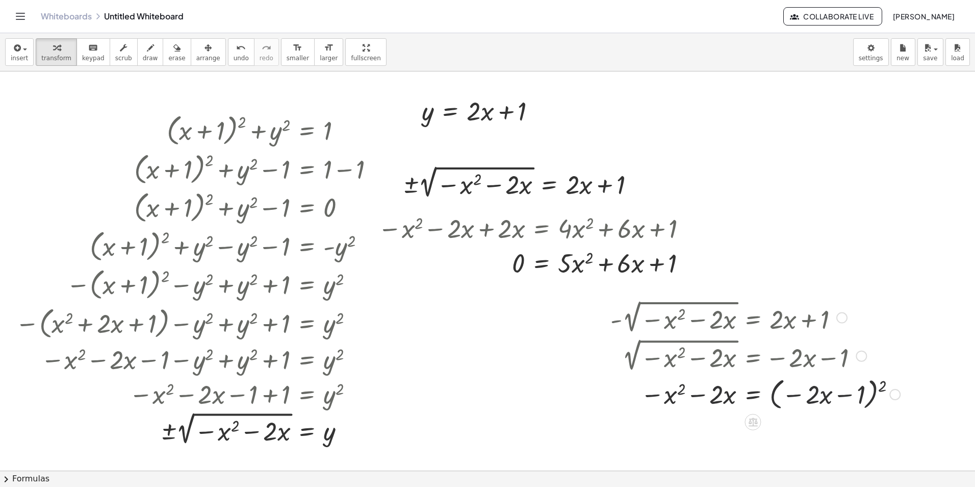
click at [885, 386] on div at bounding box center [755, 393] width 300 height 39
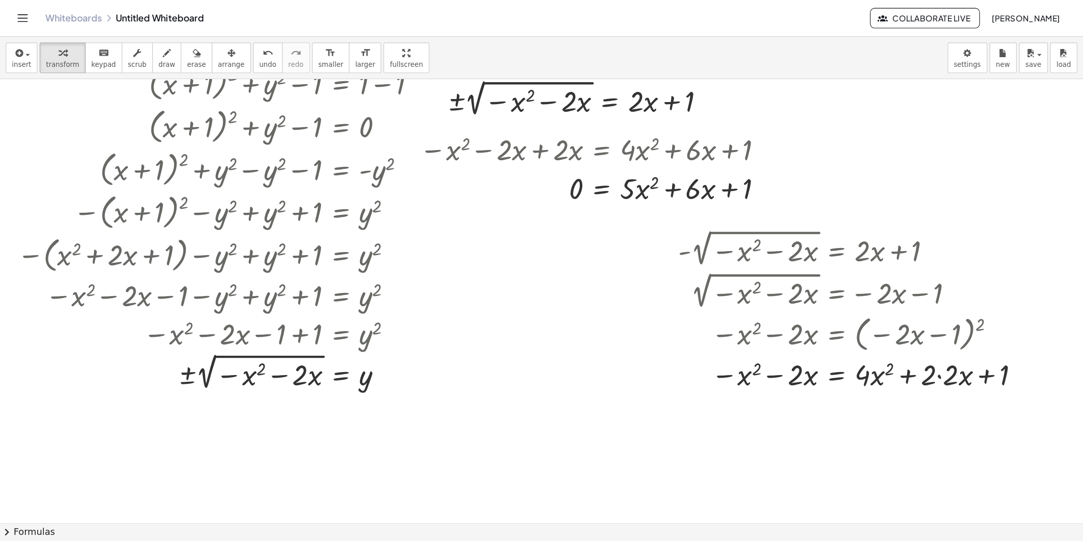
scroll to position [102, 0]
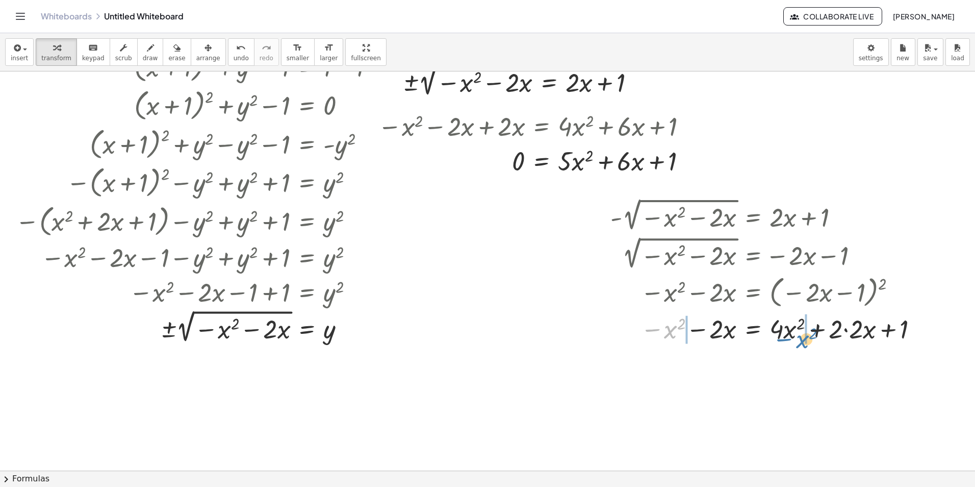
drag, startPoint x: 713, startPoint y: 335, endPoint x: 785, endPoint y: 340, distance: 72.1
click at [785, 340] on div at bounding box center [766, 328] width 322 height 35
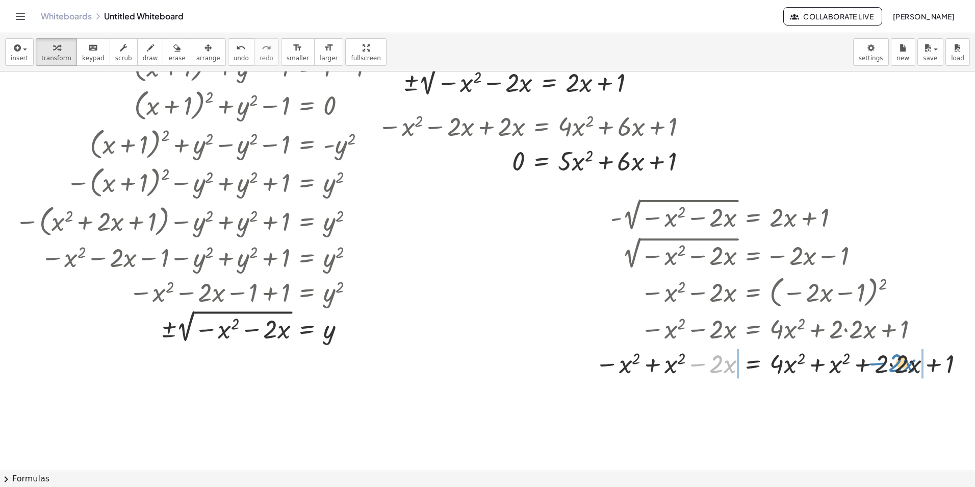
drag, startPoint x: 702, startPoint y: 358, endPoint x: 893, endPoint y: 356, distance: 190.8
click at [893, 356] on div at bounding box center [781, 362] width 383 height 35
click at [894, 366] on div at bounding box center [781, 362] width 485 height 35
click at [640, 365] on div at bounding box center [771, 362] width 465 height 35
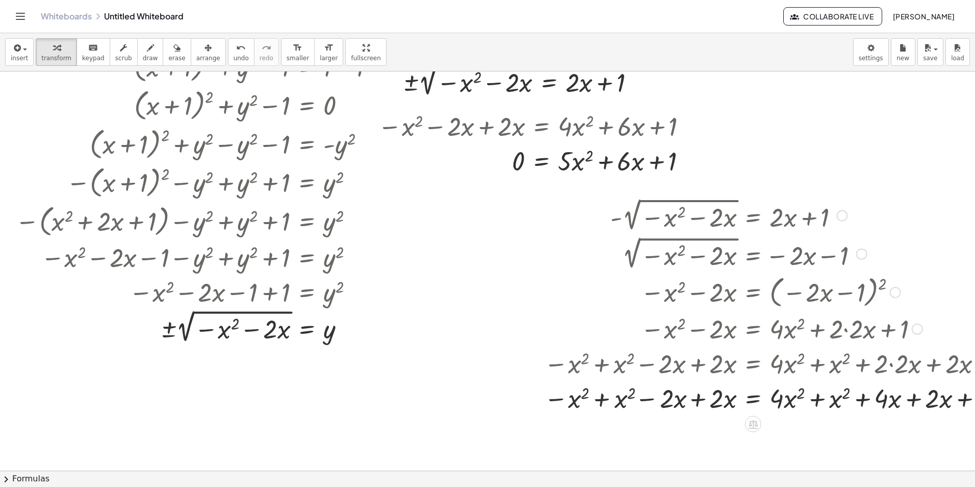
click at [677, 403] on div at bounding box center [781, 397] width 485 height 35
click at [631, 402] on div at bounding box center [781, 397] width 485 height 35
click at [594, 399] on div at bounding box center [781, 397] width 485 height 35
click at [657, 399] on div at bounding box center [781, 397] width 485 height 35
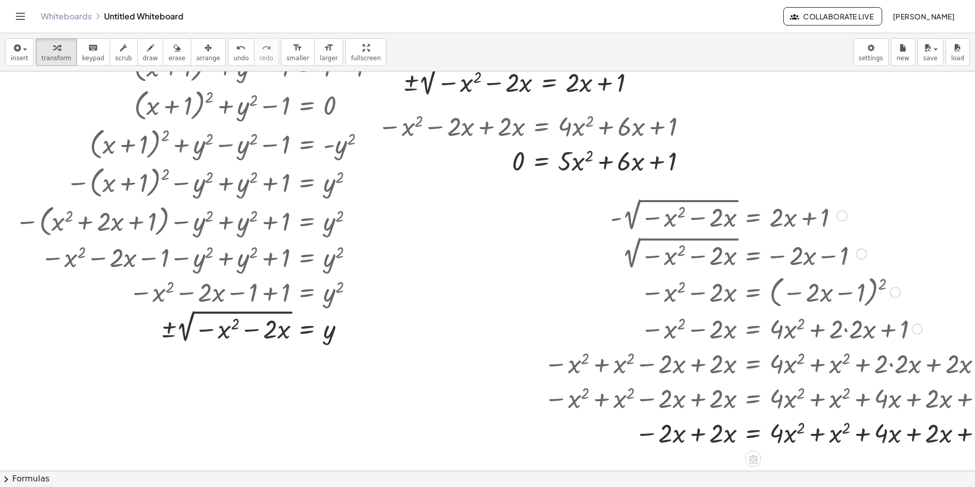
click at [698, 433] on div at bounding box center [781, 432] width 485 height 35
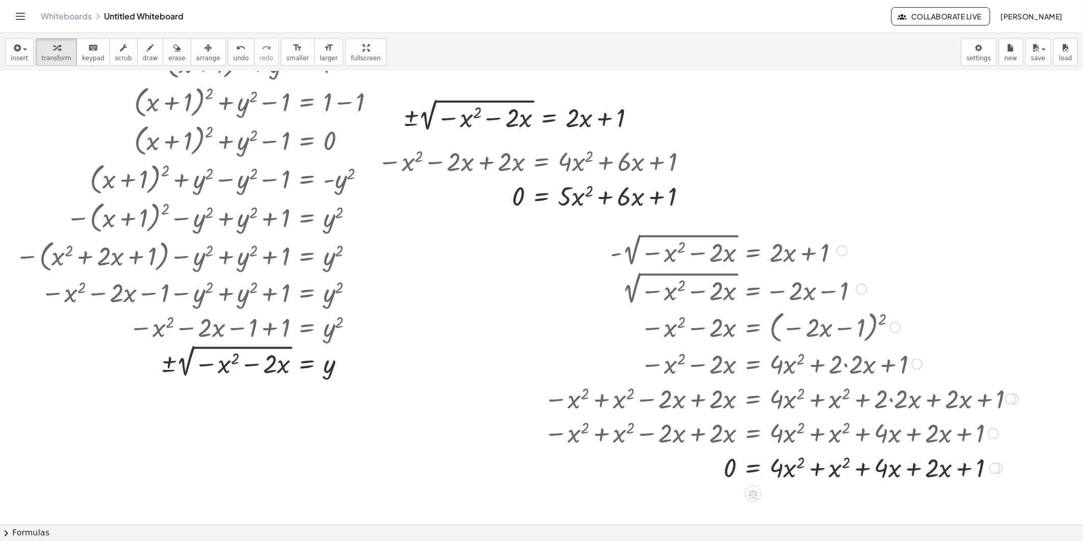
scroll to position [57, 0]
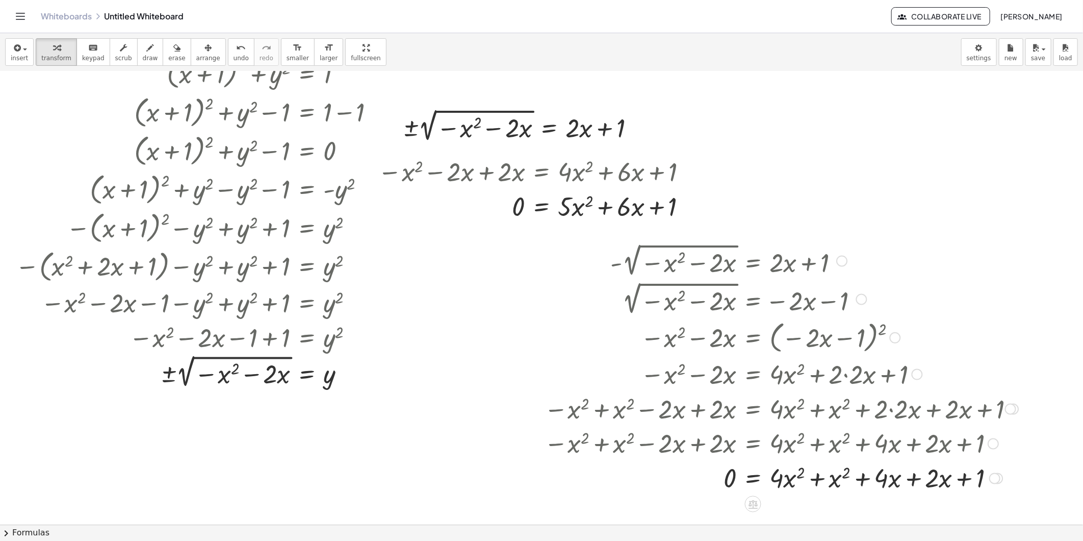
click at [823, 482] on div at bounding box center [781, 477] width 485 height 35
click at [882, 479] on div at bounding box center [781, 477] width 485 height 35
click at [874, 482] on div at bounding box center [781, 477] width 485 height 35
click at [196, 47] on div "button" at bounding box center [208, 47] width 24 height 12
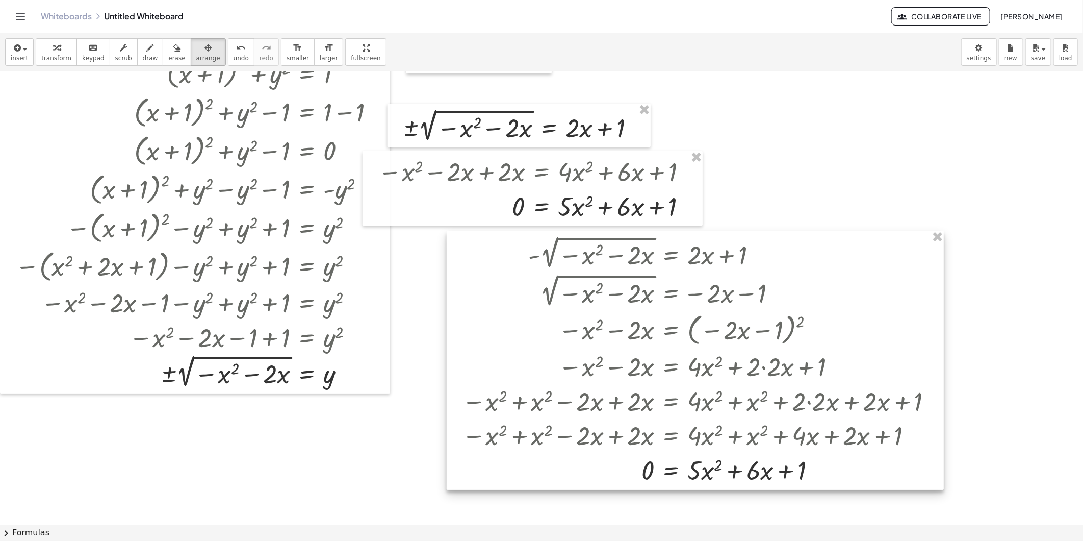
drag, startPoint x: 674, startPoint y: 325, endPoint x: 587, endPoint y: 319, distance: 87.4
click at [587, 319] on div at bounding box center [695, 360] width 497 height 259
click at [791, 131] on div at bounding box center [541, 468] width 1083 height 906
click at [820, 138] on div at bounding box center [541, 468] width 1083 height 906
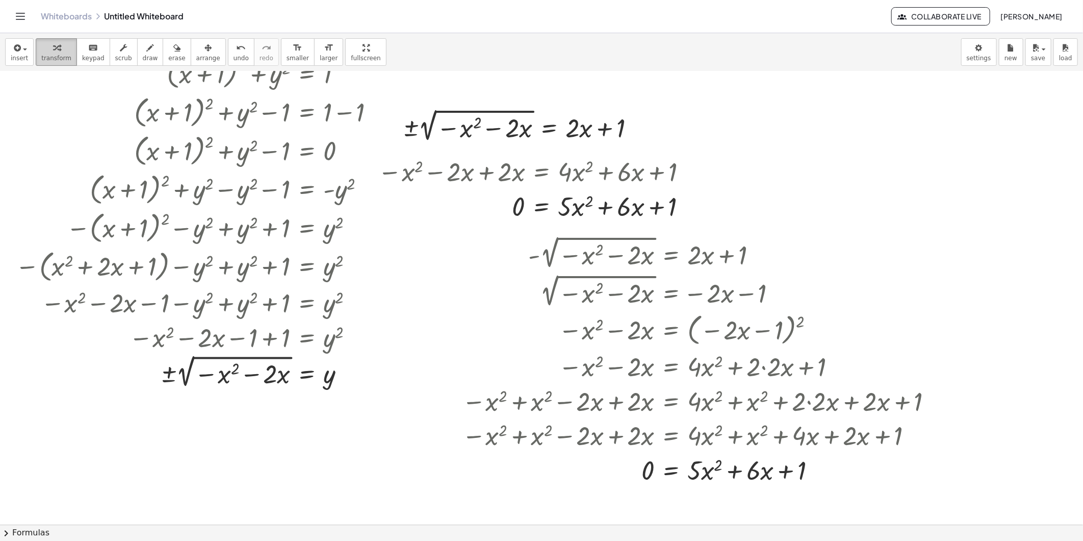
click at [60, 59] on span "transform" at bounding box center [56, 58] width 30 height 7
click at [21, 486] on button "chevron_right Formulas" at bounding box center [541, 532] width 1083 height 16
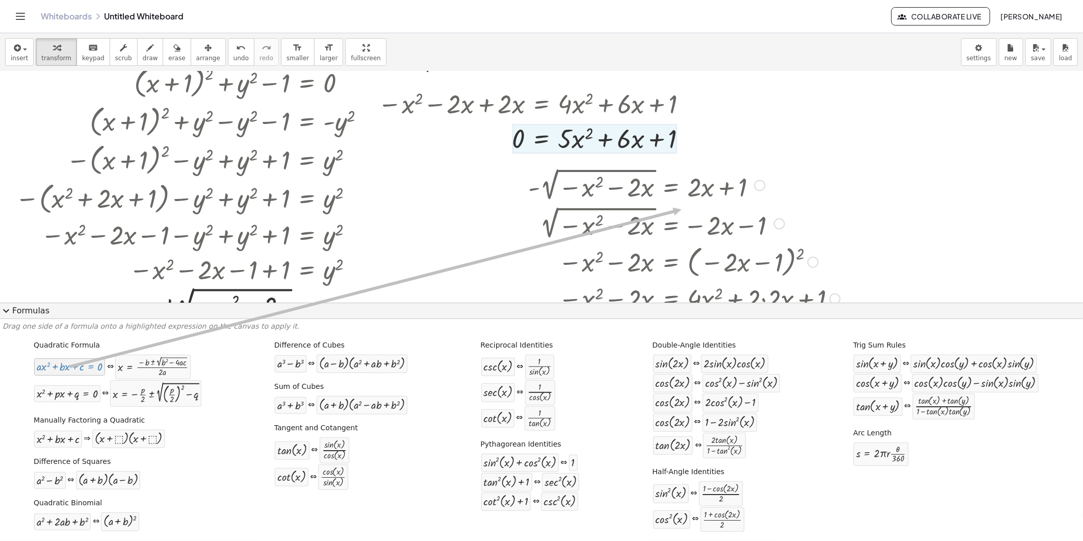
scroll to position [113, 0]
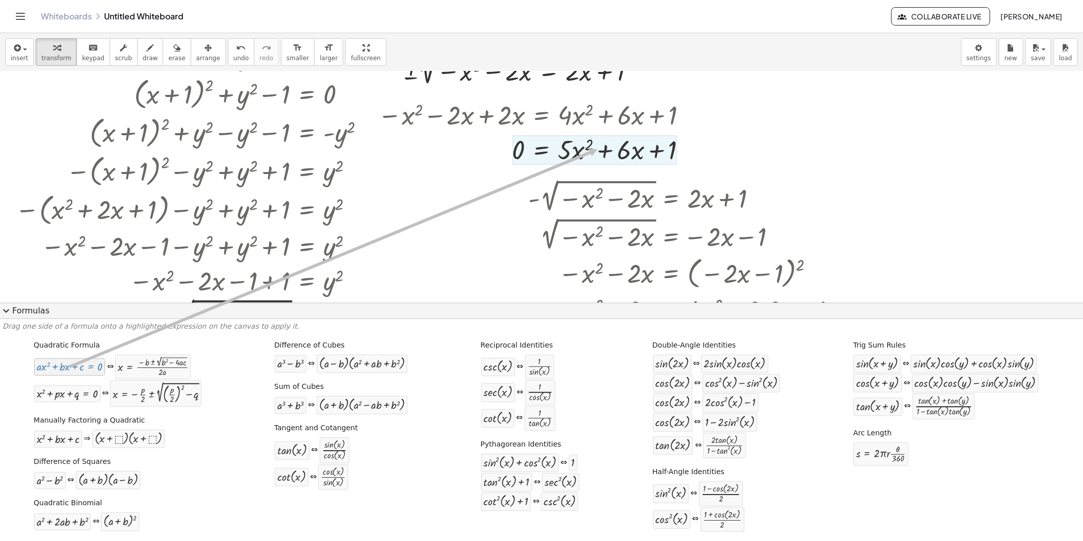
drag, startPoint x: 81, startPoint y: 366, endPoint x: 597, endPoint y: 149, distance: 560.1
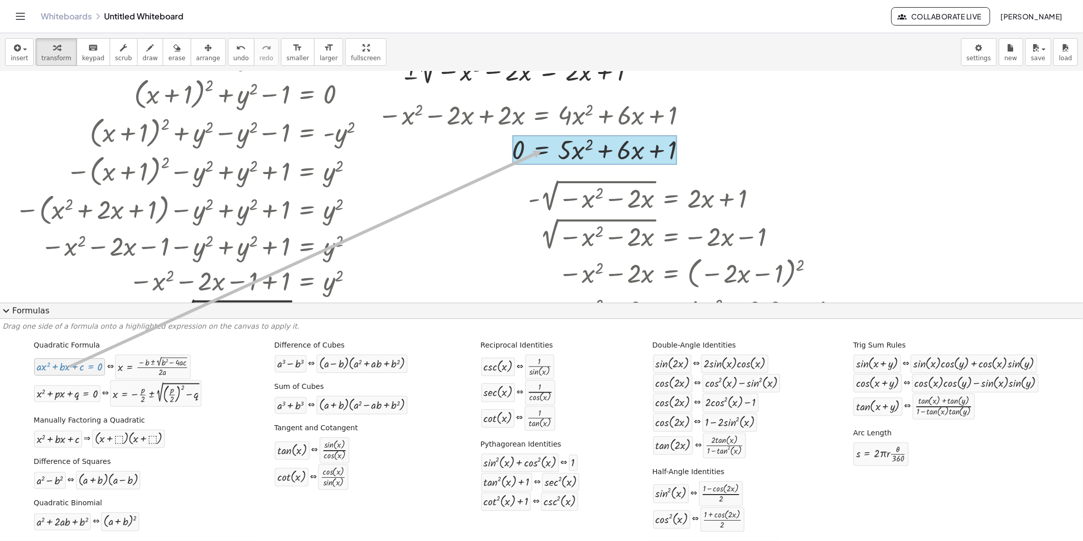
drag, startPoint x: 67, startPoint y: 370, endPoint x: 541, endPoint y: 151, distance: 522.2
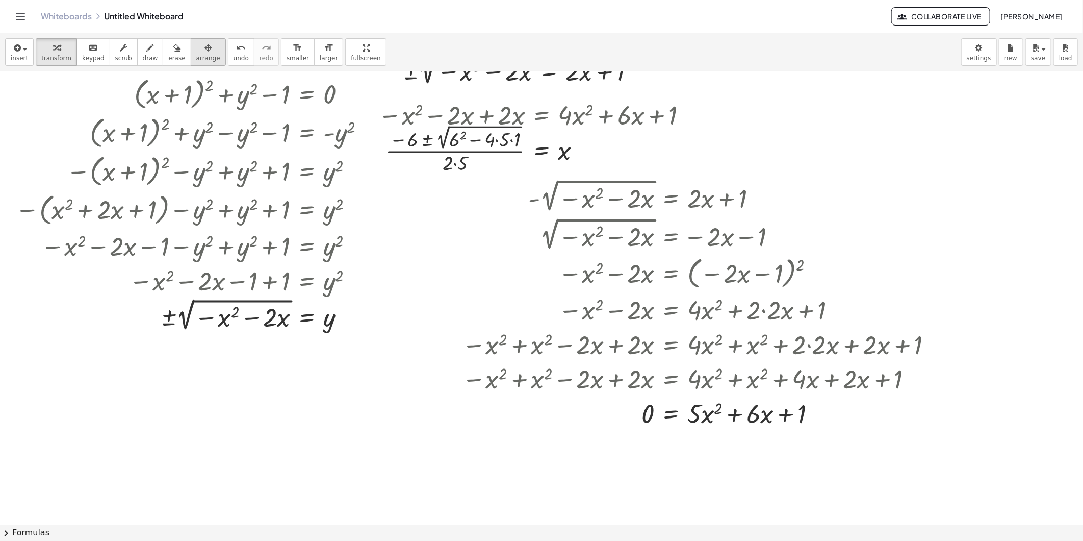
click at [201, 44] on div "button" at bounding box center [208, 47] width 24 height 12
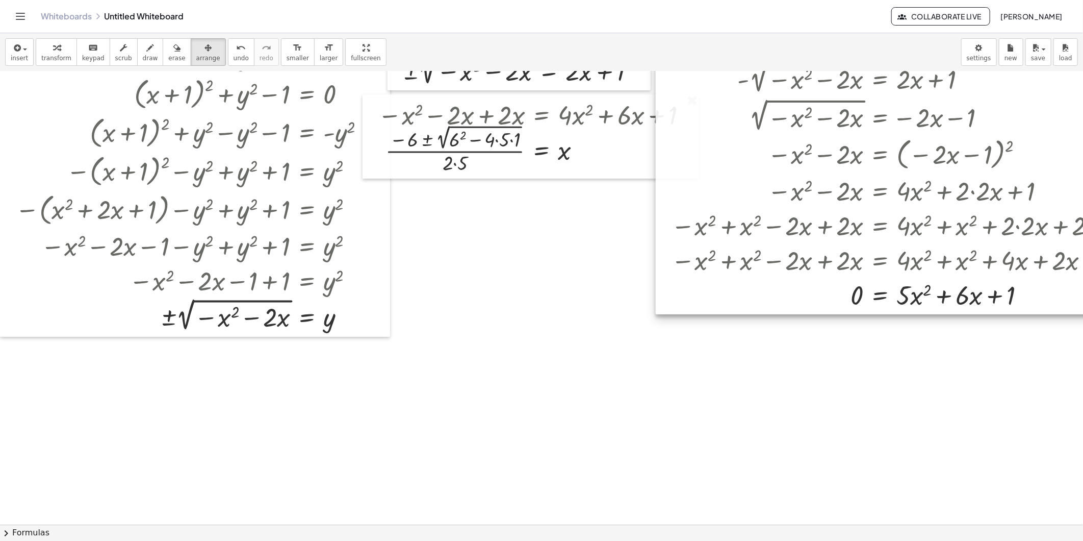
drag, startPoint x: 650, startPoint y: 263, endPoint x: 803, endPoint y: 132, distance: 201.5
click at [803, 132] on div at bounding box center [904, 184] width 497 height 259
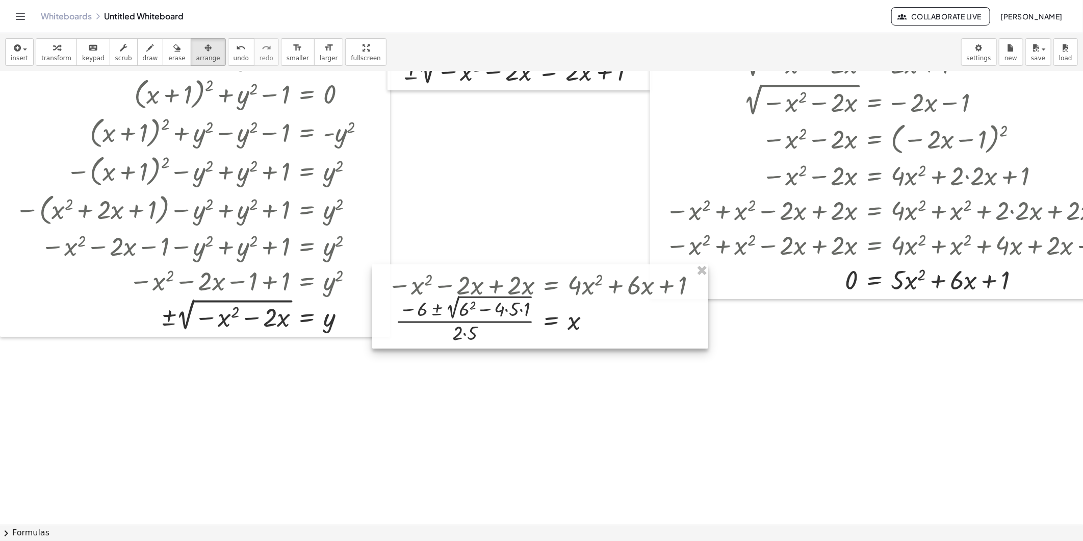
drag, startPoint x: 603, startPoint y: 182, endPoint x: 605, endPoint y: 346, distance: 163.7
click at [605, 347] on div at bounding box center [540, 306] width 336 height 84
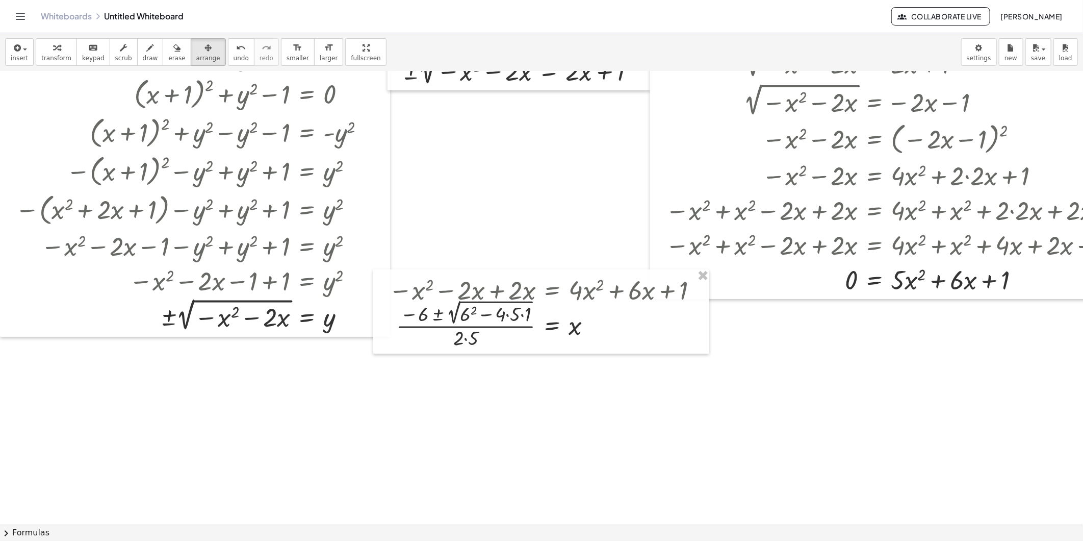
drag, startPoint x: 612, startPoint y: 429, endPoint x: 615, endPoint y: 421, distance: 8.2
click at [615, 422] on div at bounding box center [575, 411] width 1150 height 906
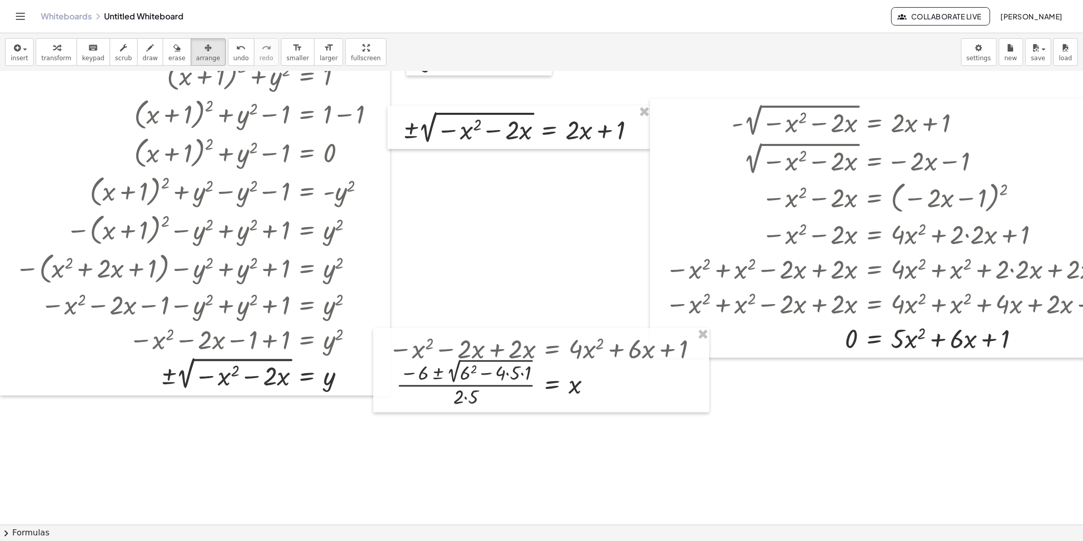
scroll to position [0, 0]
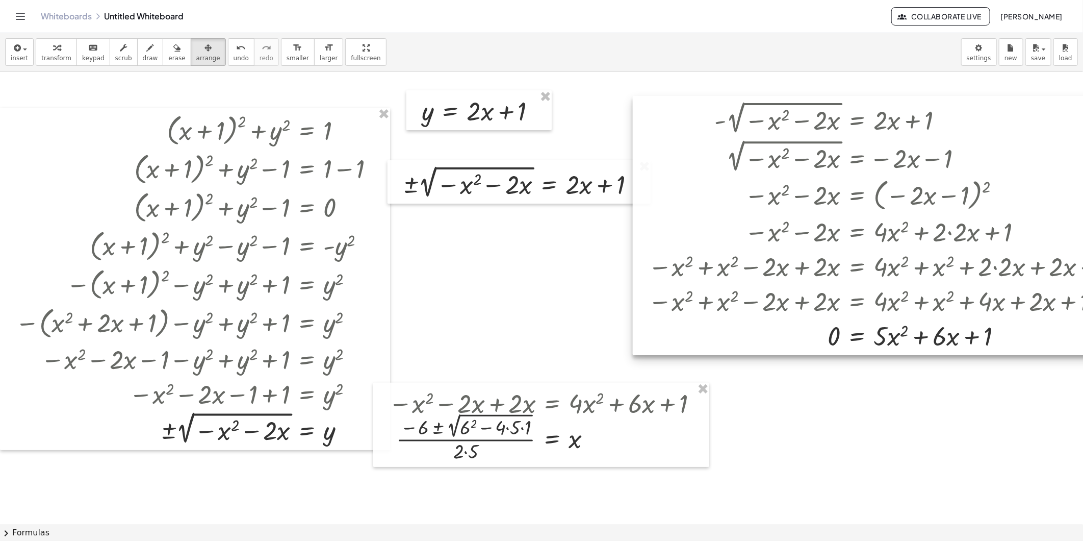
drag, startPoint x: 698, startPoint y: 262, endPoint x: 680, endPoint y: 205, distance: 59.7
click at [680, 205] on div at bounding box center [881, 225] width 497 height 259
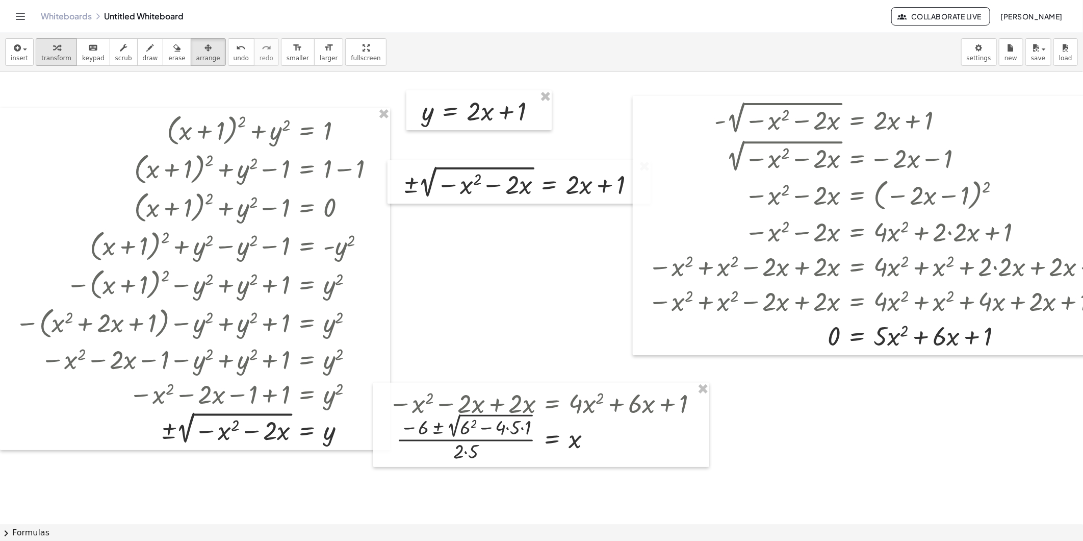
click at [53, 53] on icon "button" at bounding box center [56, 48] width 7 height 12
click at [207, 47] on button "arrange" at bounding box center [208, 52] width 35 height 28
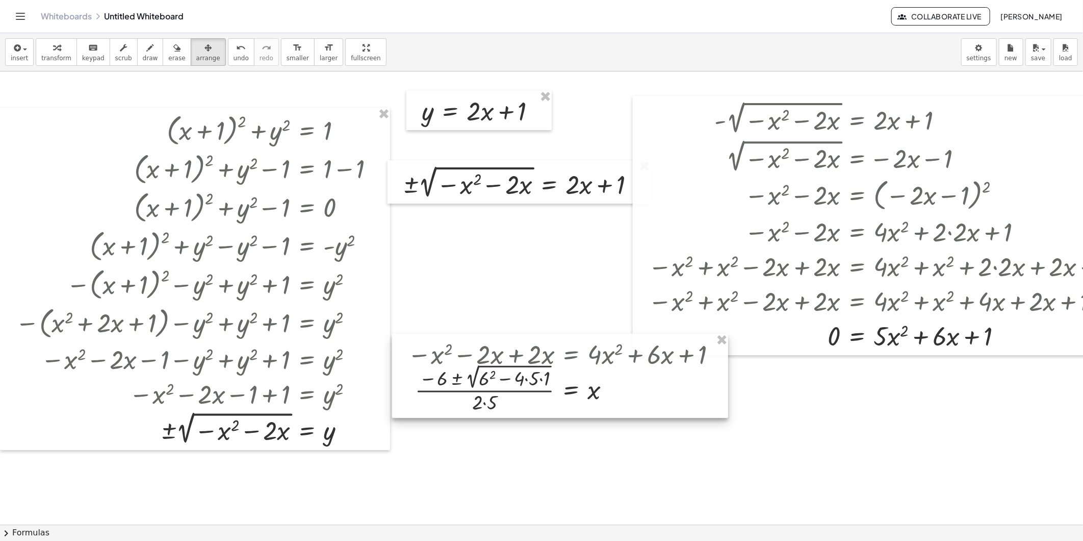
drag, startPoint x: 553, startPoint y: 410, endPoint x: 570, endPoint y: 367, distance: 45.4
click at [570, 368] on div at bounding box center [560, 376] width 336 height 84
click at [55, 52] on icon "button" at bounding box center [56, 48] width 7 height 12
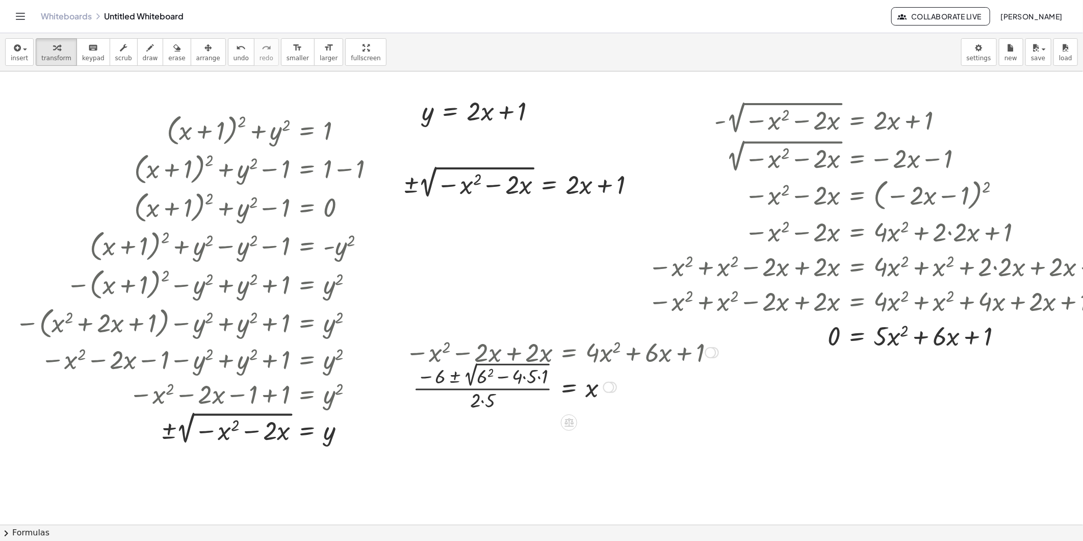
click at [488, 398] on div at bounding box center [561, 386] width 323 height 54
click at [491, 375] on div at bounding box center [561, 386] width 323 height 54
click at [506, 383] on div at bounding box center [561, 386] width 323 height 54
click at [529, 382] on div at bounding box center [561, 386] width 323 height 54
click at [533, 382] on div at bounding box center [561, 386] width 323 height 54
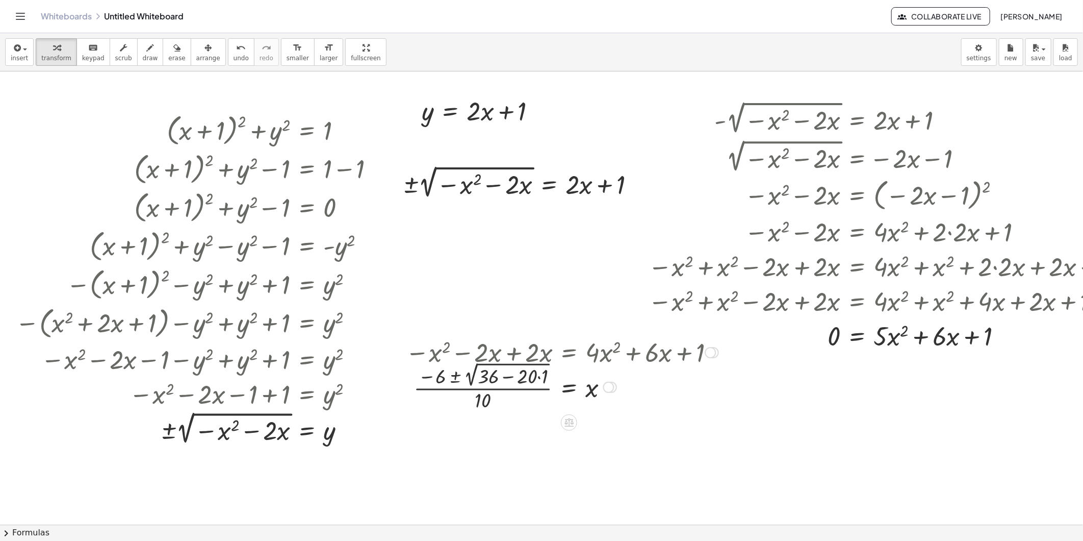
click at [537, 381] on div at bounding box center [561, 386] width 323 height 54
click at [534, 379] on div at bounding box center [561, 386] width 323 height 54
click at [540, 378] on div at bounding box center [561, 386] width 323 height 54
click at [518, 376] on div at bounding box center [561, 386] width 323 height 54
click at [515, 376] on div at bounding box center [561, 386] width 323 height 53
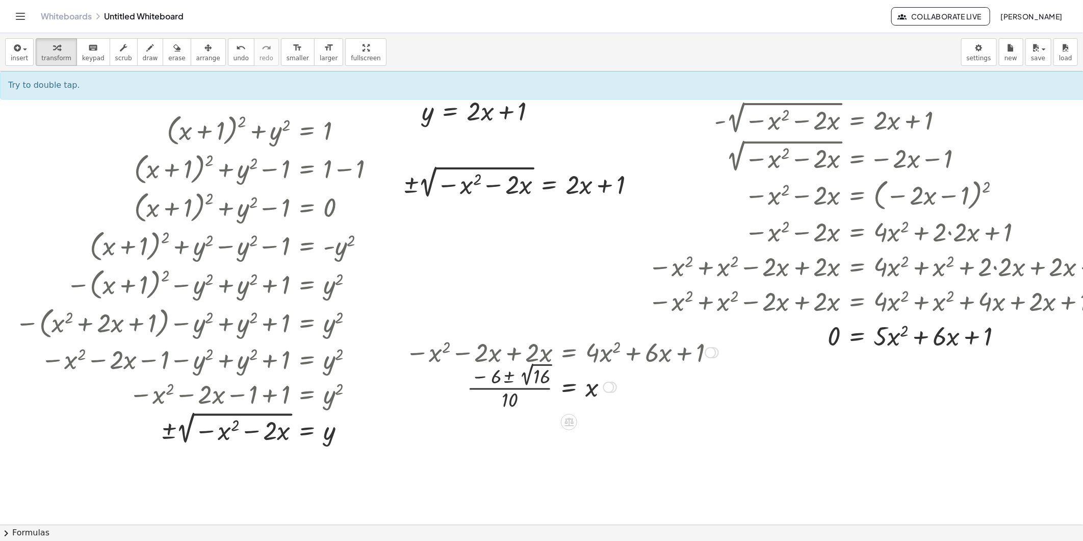
click at [517, 399] on div at bounding box center [561, 386] width 323 height 53
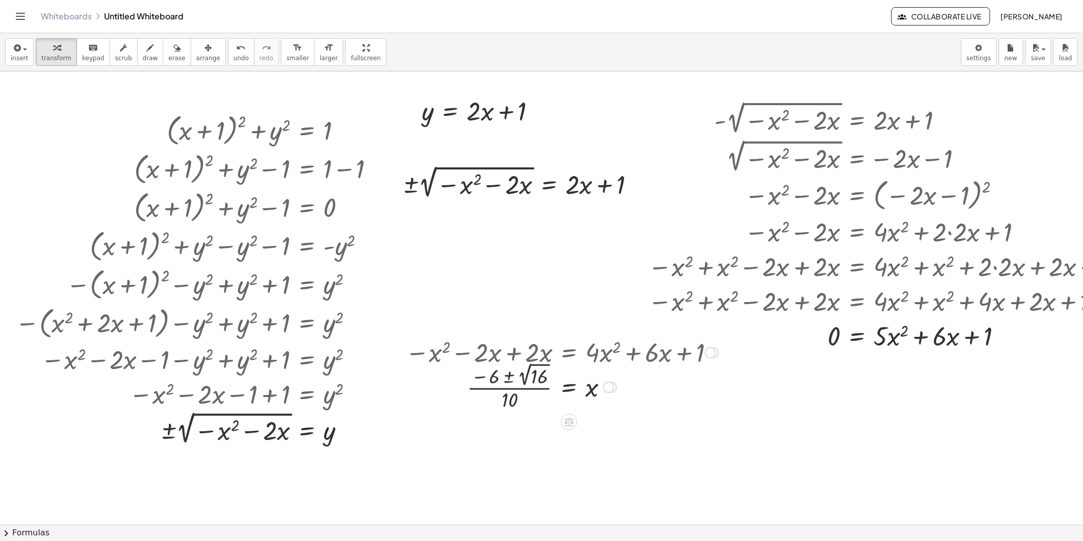
click at [499, 380] on div at bounding box center [561, 386] width 323 height 53
click at [514, 376] on div at bounding box center [561, 386] width 323 height 53
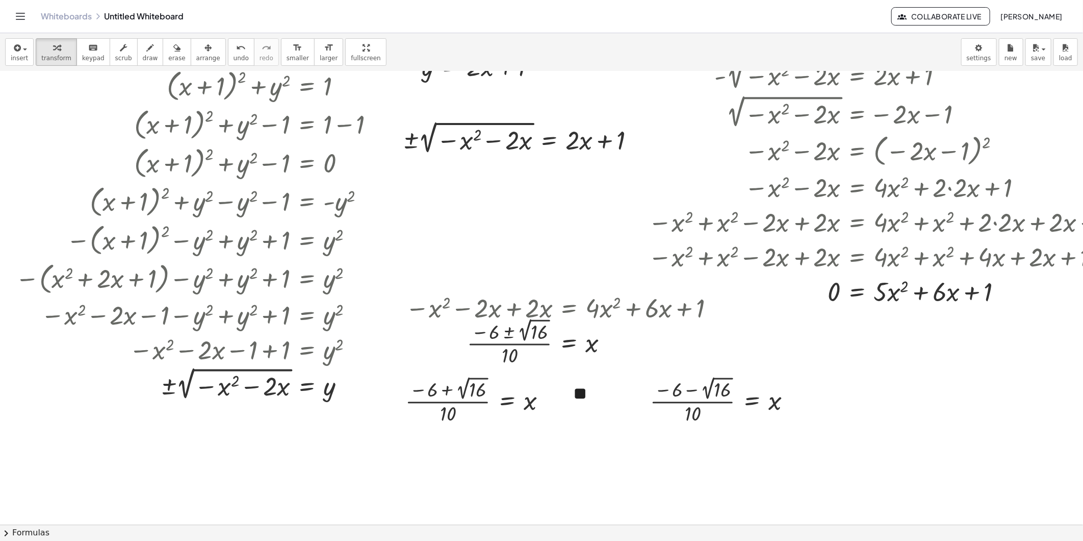
scroll to position [113, 0]
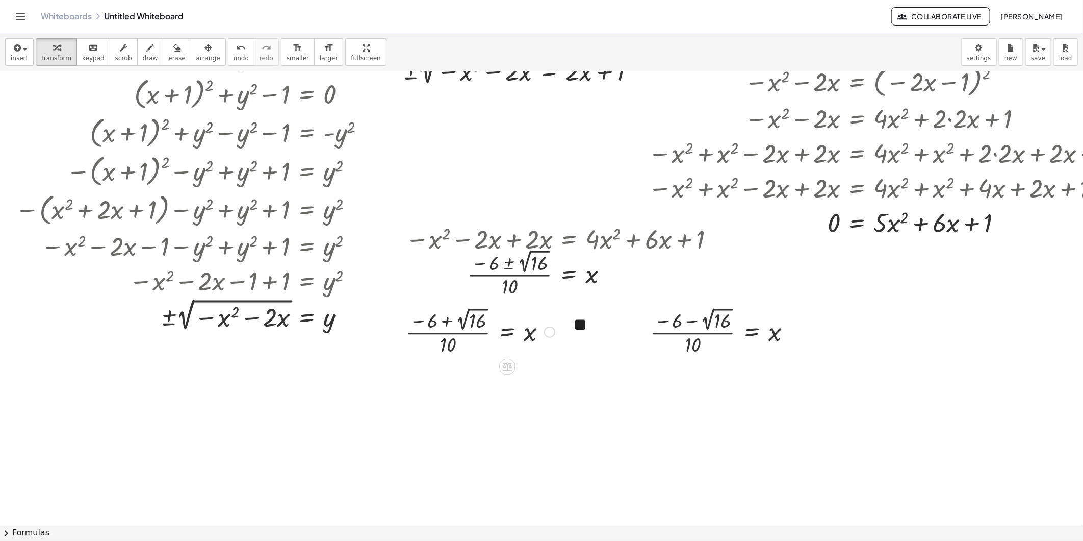
click at [477, 335] on div at bounding box center [480, 331] width 160 height 53
click at [451, 318] on div at bounding box center [480, 331] width 160 height 53
click at [472, 319] on div at bounding box center [480, 331] width 160 height 53
click at [462, 320] on div at bounding box center [480, 331] width 160 height 51
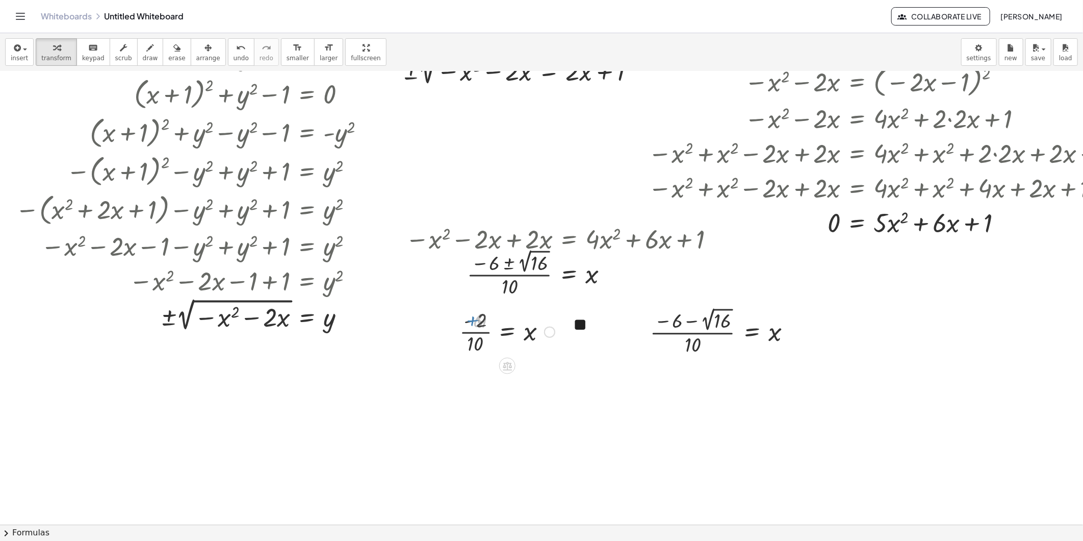
click at [485, 325] on div at bounding box center [480, 331] width 160 height 51
click at [477, 453] on div at bounding box center [480, 434] width 160 height 51
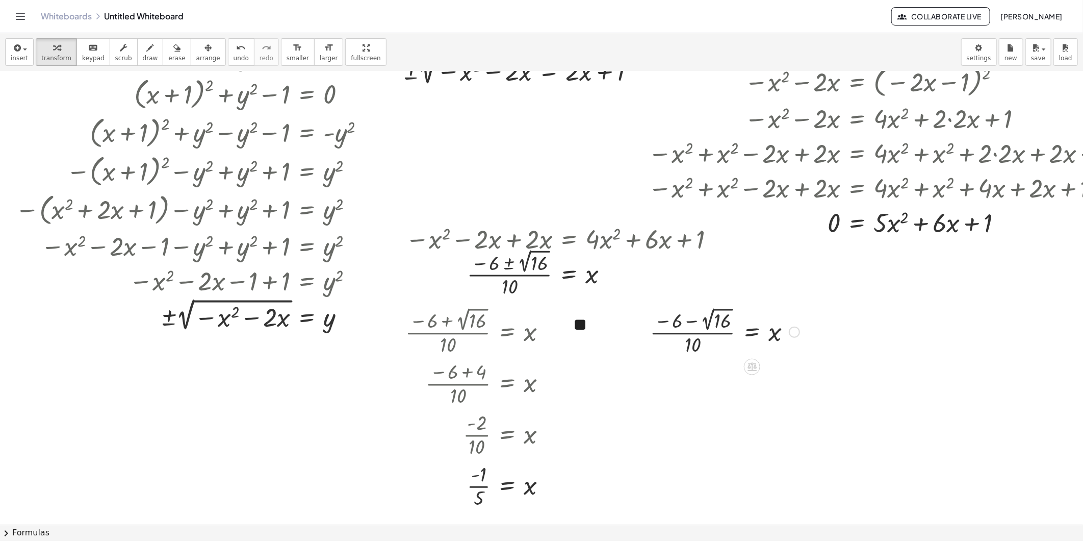
click at [687, 324] on div at bounding box center [725, 331] width 160 height 53
click at [680, 322] on div at bounding box center [725, 331] width 160 height 53
click at [699, 321] on div at bounding box center [725, 331] width 160 height 53
click at [715, 322] on div at bounding box center [725, 331] width 160 height 53
click at [712, 324] on div at bounding box center [734, 331] width 139 height 51
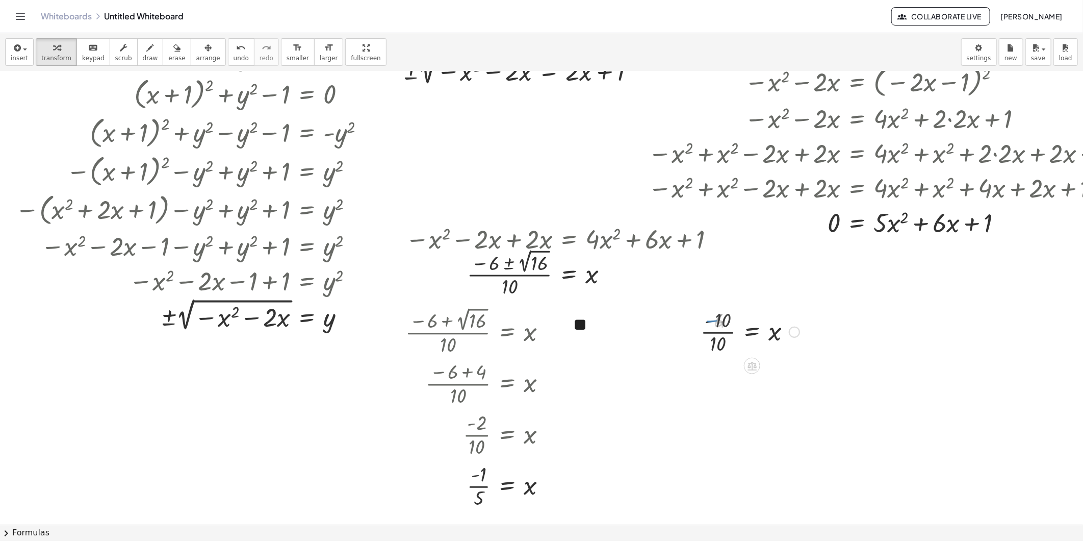
drag, startPoint x: 714, startPoint y: 332, endPoint x: 715, endPoint y: 337, distance: 5.2
click at [714, 333] on div at bounding box center [725, 331] width 160 height 51
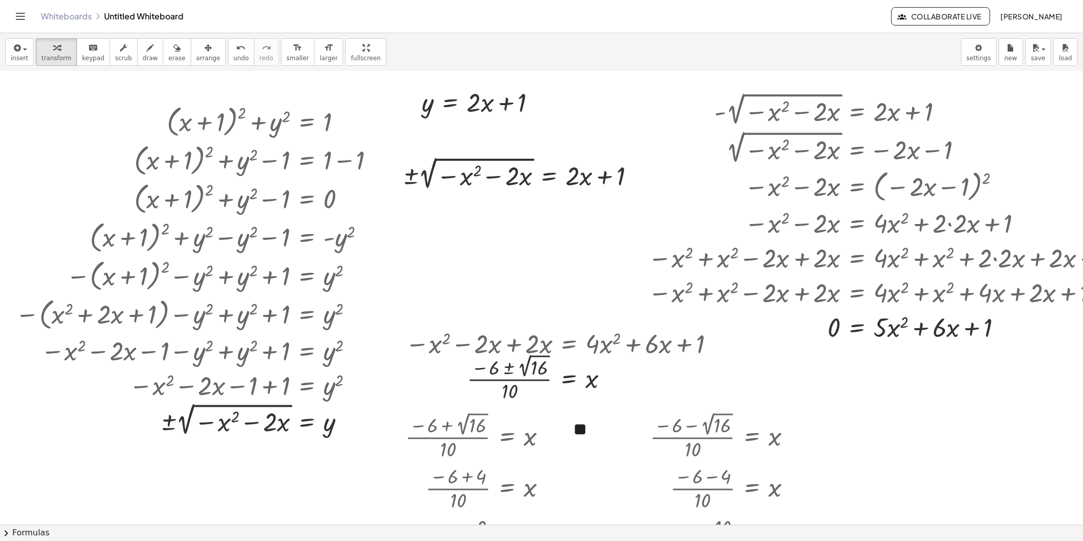
scroll to position [0, 0]
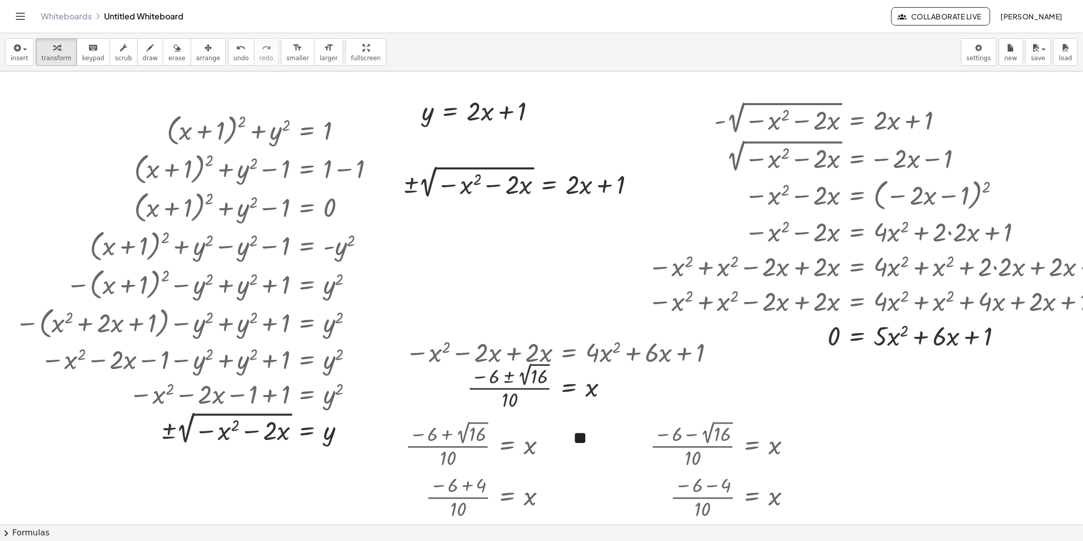
click at [445, 250] on div at bounding box center [575, 524] width 1150 height 906
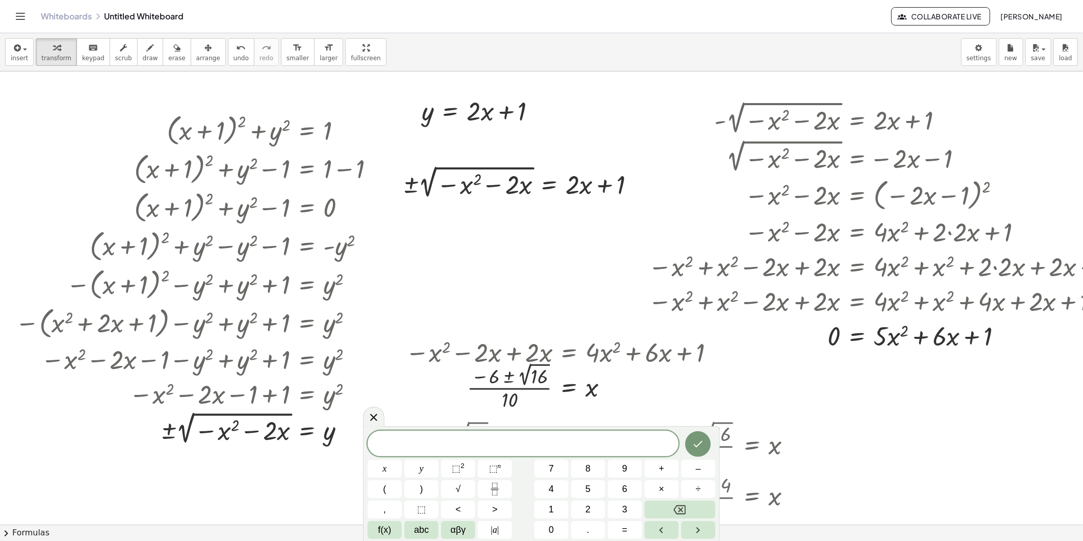
click at [543, 436] on div "​" at bounding box center [523, 444] width 311 height 26
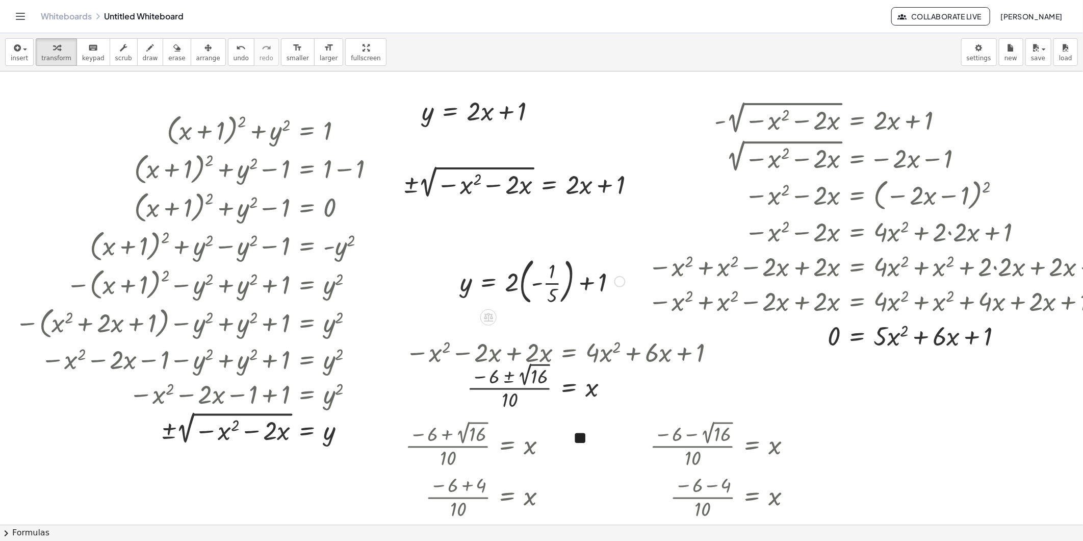
click at [581, 292] on div at bounding box center [542, 280] width 175 height 55
click at [560, 278] on div at bounding box center [542, 280] width 175 height 55
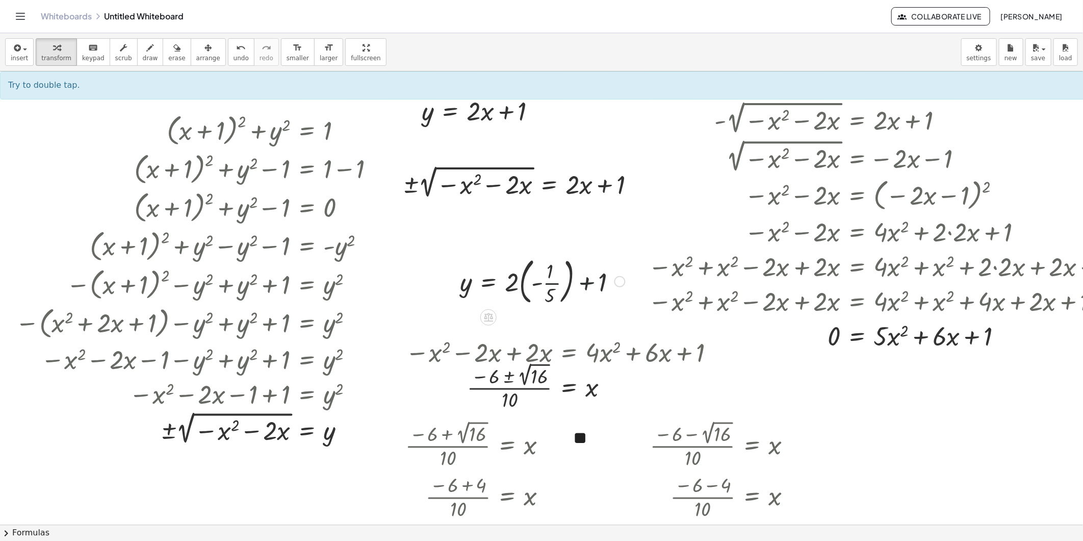
click at [549, 282] on div at bounding box center [542, 280] width 175 height 55
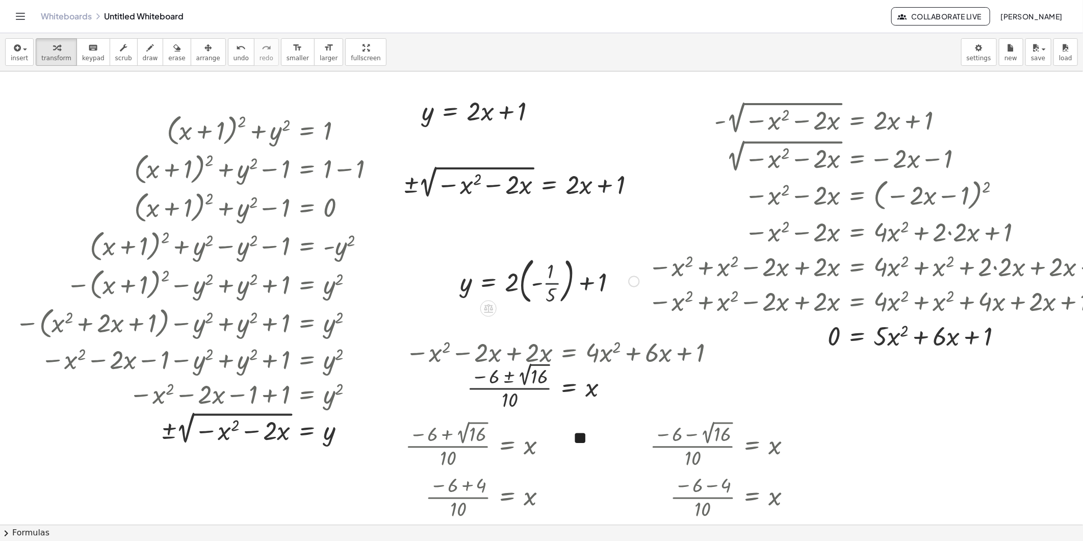
click at [549, 282] on div at bounding box center [549, 280] width 189 height 37
click at [545, 282] on div at bounding box center [540, 280] width 170 height 35
click at [578, 294] on div at bounding box center [530, 280] width 150 height 35
click at [575, 289] on div at bounding box center [530, 280] width 150 height 35
click at [236, 49] on icon "undo" at bounding box center [241, 48] width 10 height 12
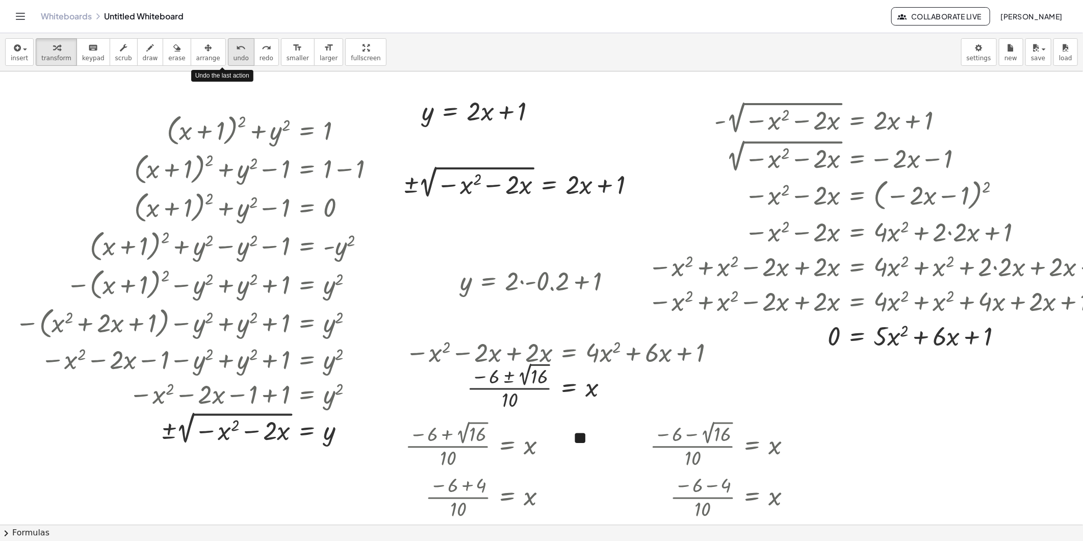
click at [236, 49] on icon "undo" at bounding box center [241, 48] width 10 height 12
drag, startPoint x: 521, startPoint y: 278, endPoint x: 556, endPoint y: 271, distance: 35.4
click at [556, 271] on div at bounding box center [542, 280] width 175 height 55
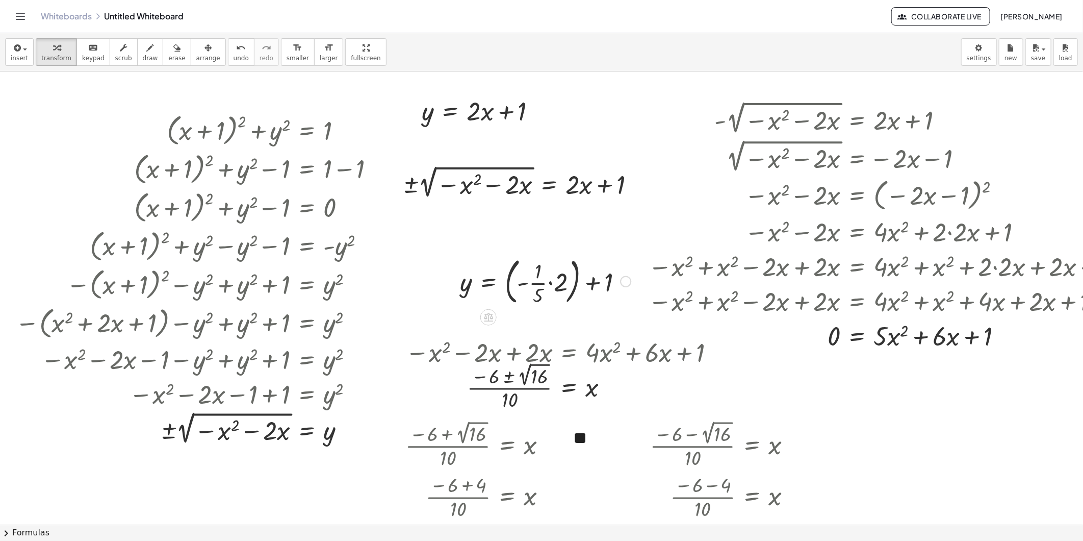
click at [562, 282] on div at bounding box center [545, 280] width 181 height 55
click at [568, 290] on div at bounding box center [536, 280] width 162 height 55
click at [560, 289] on div at bounding box center [536, 280] width 162 height 55
drag, startPoint x: 558, startPoint y: 285, endPoint x: 522, endPoint y: 282, distance: 35.3
click at [522, 282] on div at bounding box center [527, 280] width 144 height 51
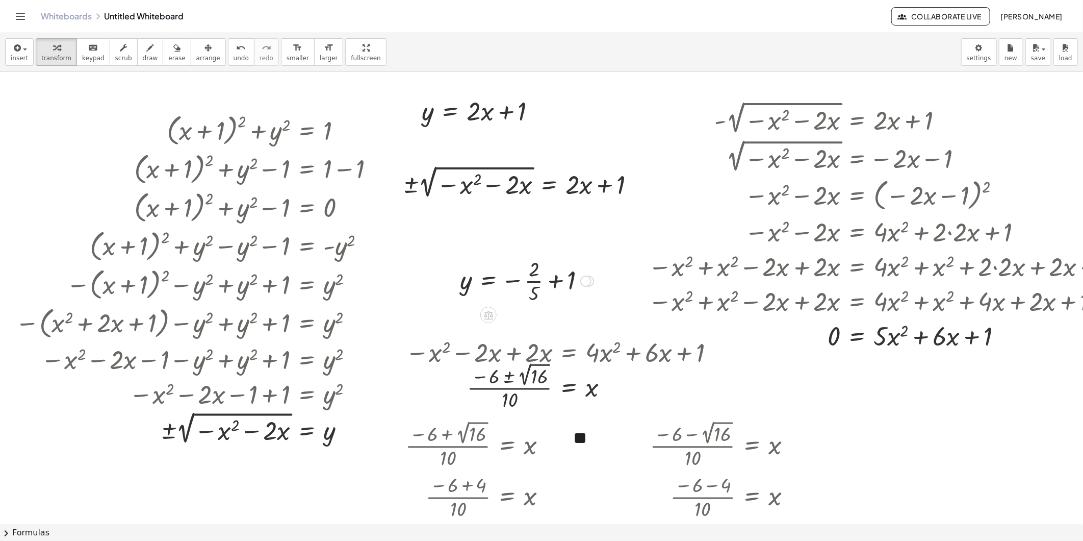
click at [561, 282] on div at bounding box center [527, 280] width 144 height 51
click at [580, 279] on div at bounding box center [537, 280] width 165 height 51
click at [584, 267] on div at bounding box center [537, 280] width 165 height 51
click at [584, 283] on div at bounding box center [532, 280] width 154 height 51
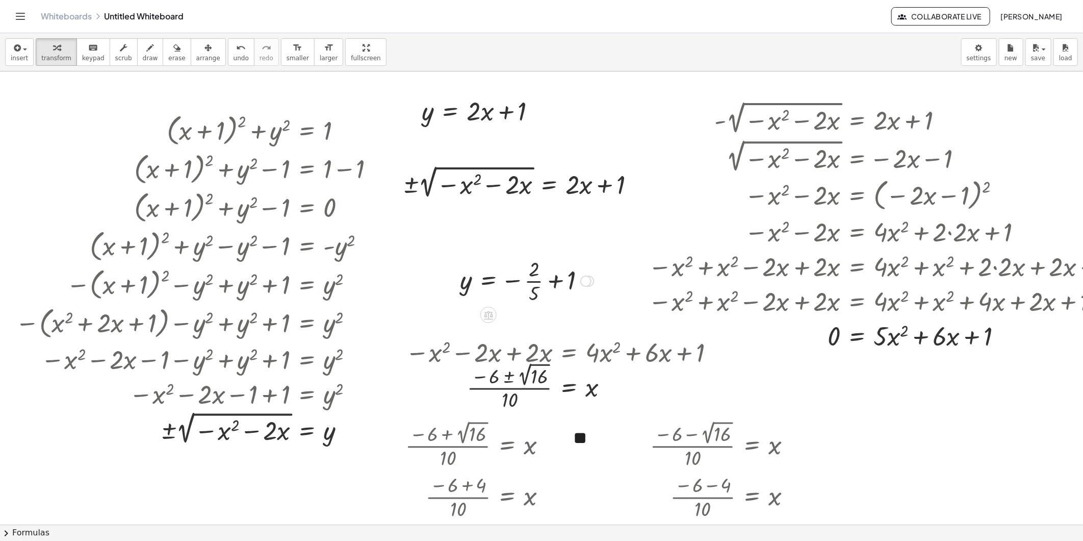
click at [563, 286] on div at bounding box center [527, 280] width 144 height 51
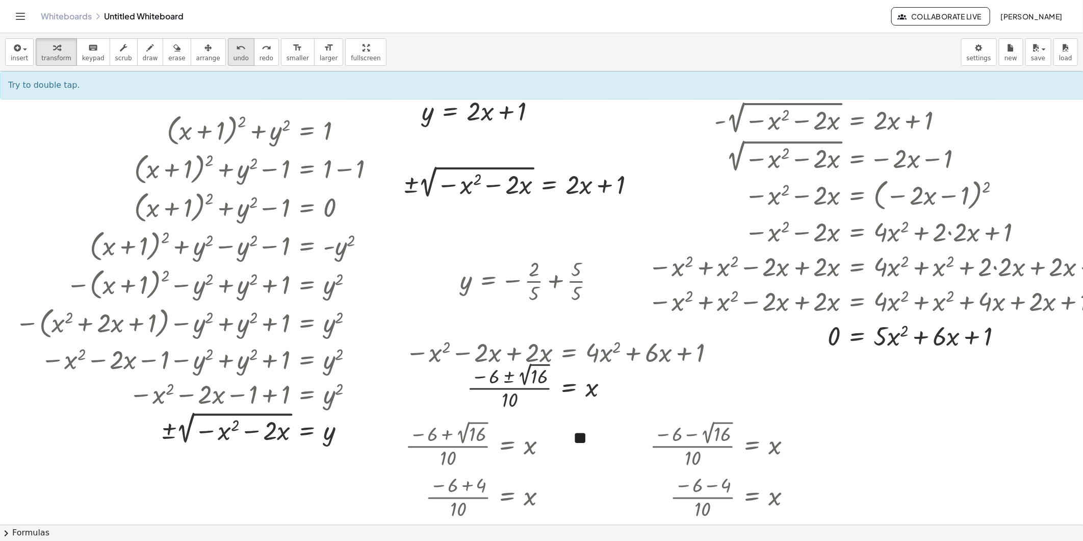
click at [234, 59] on span "undo" at bounding box center [241, 58] width 15 height 7
click at [553, 282] on div at bounding box center [532, 280] width 154 height 51
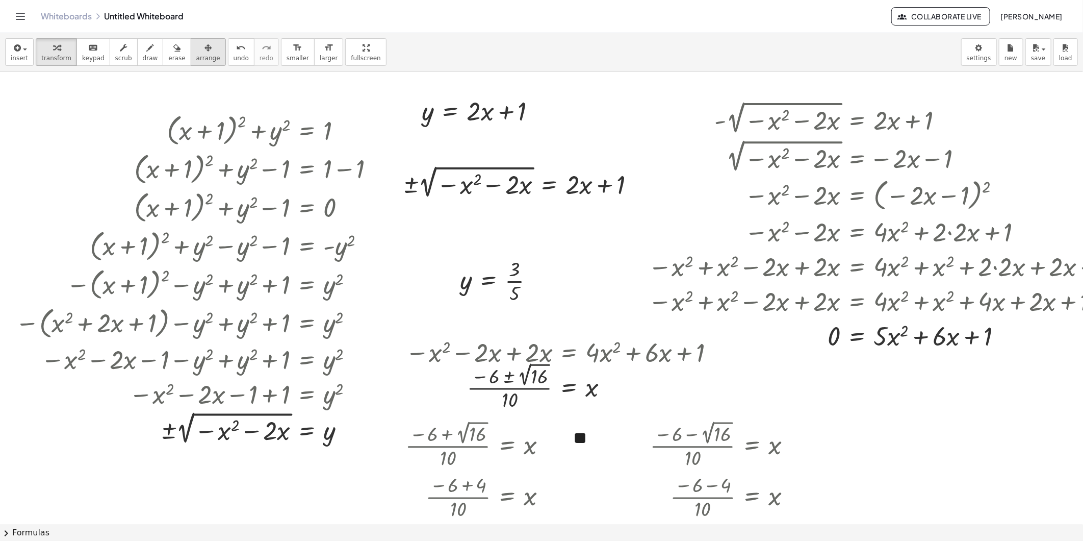
drag, startPoint x: 232, startPoint y: 72, endPoint x: 207, endPoint y: 61, distance: 27.4
click at [221, 69] on div "insert select one: Math Expression Function Text Youtube Video Graphing Geometr…" at bounding box center [541, 287] width 1083 height 508
click at [196, 52] on div "button" at bounding box center [208, 47] width 24 height 12
